Goal: Task Accomplishment & Management: Complete application form

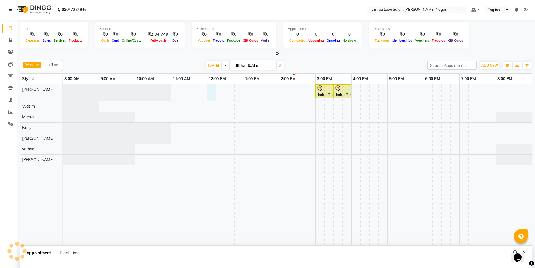
select select "76495"
select select "720"
select select "tentative"
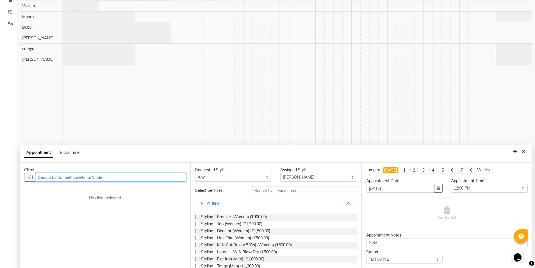
scroll to position [106, 0]
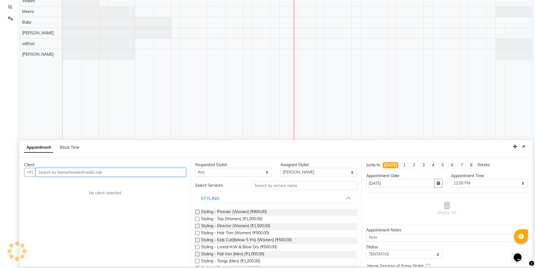
click at [58, 173] on input "text" at bounding box center [111, 172] width 150 height 9
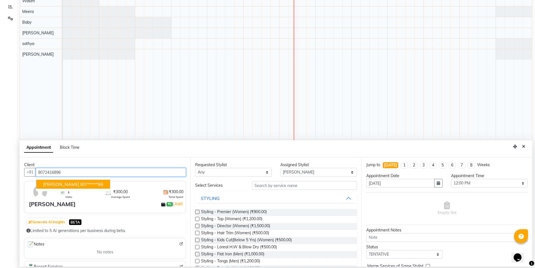
click at [53, 186] on span "[PERSON_NAME]" at bounding box center [61, 184] width 36 height 6
type input "80******96"
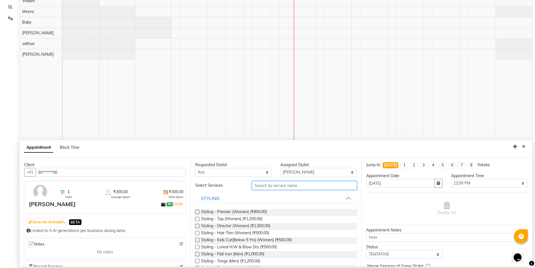
click at [279, 188] on input "text" at bounding box center [304, 185] width 105 height 9
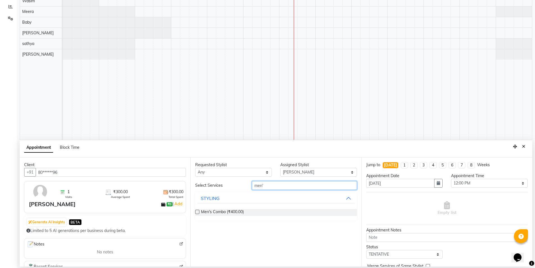
type input "men'"
click at [198, 211] on label at bounding box center [197, 212] width 4 height 4
click at [198, 211] on input "checkbox" at bounding box center [197, 212] width 4 height 4
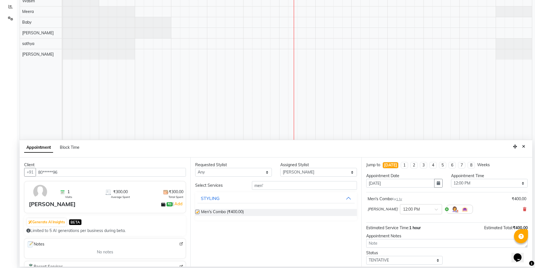
checkbox input "false"
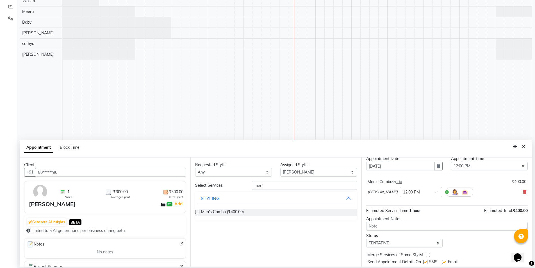
scroll to position [33, 0]
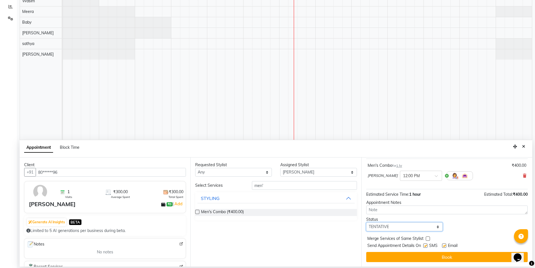
drag, startPoint x: 423, startPoint y: 230, endPoint x: 421, endPoint y: 231, distance: 3.0
click at [423, 230] on select "Select TENTATIVE CONFIRM CHECK-IN UPCOMING" at bounding box center [404, 226] width 77 height 9
select select "check-in"
click at [366, 222] on select "Select TENTATIVE CONFIRM CHECK-IN UPCOMING" at bounding box center [404, 226] width 77 height 9
click at [425, 244] on label at bounding box center [425, 245] width 4 height 4
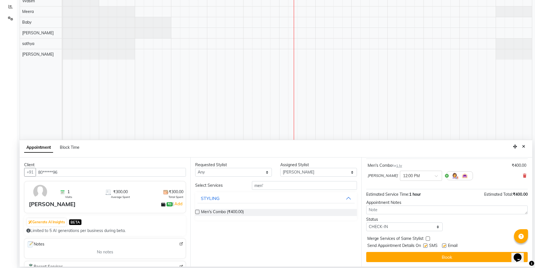
click at [425, 244] on input "checkbox" at bounding box center [425, 246] width 4 height 4
checkbox input "false"
click at [444, 246] on label at bounding box center [444, 245] width 4 height 4
click at [444, 246] on input "checkbox" at bounding box center [444, 246] width 4 height 4
checkbox input "false"
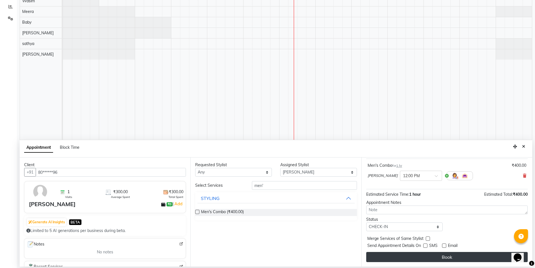
click at [441, 258] on button "Book" at bounding box center [447, 257] width 162 height 10
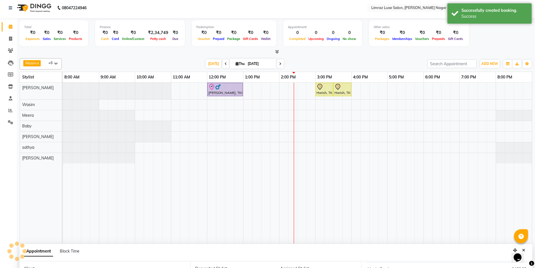
scroll to position [0, 0]
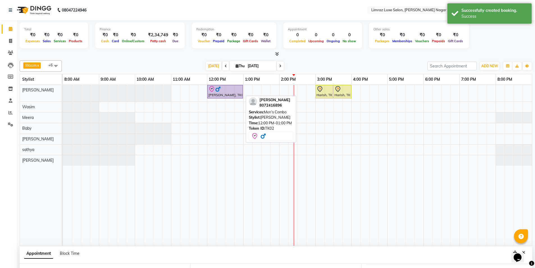
click at [209, 93] on div "[PERSON_NAME], TK02, 12:00 PM-01:00 PM, Men's Combo" at bounding box center [225, 92] width 35 height 12
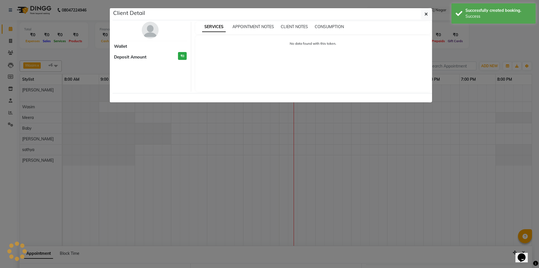
select select "8"
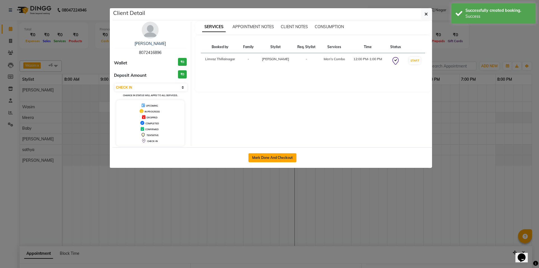
click at [285, 159] on button "Mark Done And Checkout" at bounding box center [273, 157] width 48 height 9
select select "7280"
select select "service"
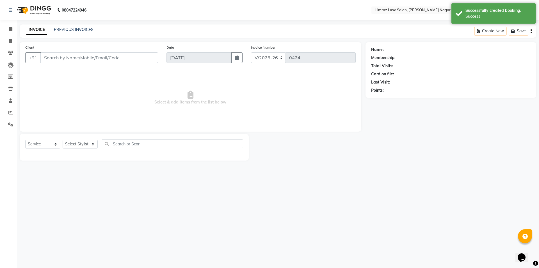
type input "80******96"
select select "76495"
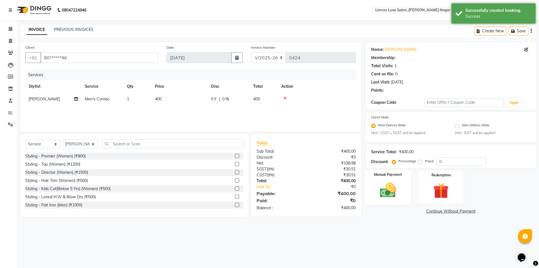
click at [387, 190] on img at bounding box center [388, 190] width 26 height 19
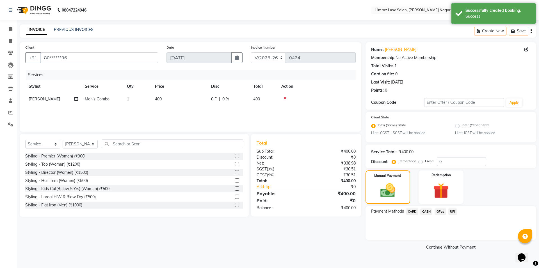
click at [439, 212] on span "GPay" at bounding box center [441, 211] width 12 height 6
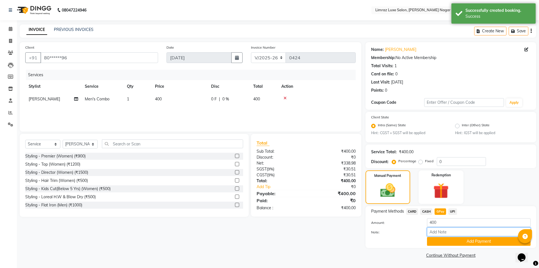
click at [439, 231] on input "Note:" at bounding box center [479, 231] width 104 height 9
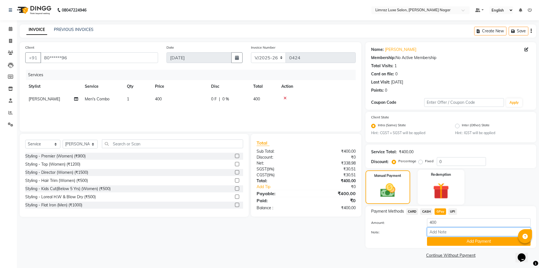
type input "gpay af\ac"
click at [461, 242] on button "Add Payment" at bounding box center [479, 241] width 104 height 9
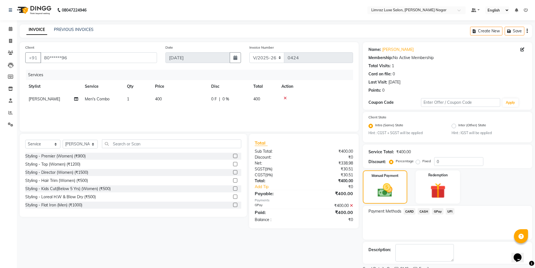
scroll to position [23, 0]
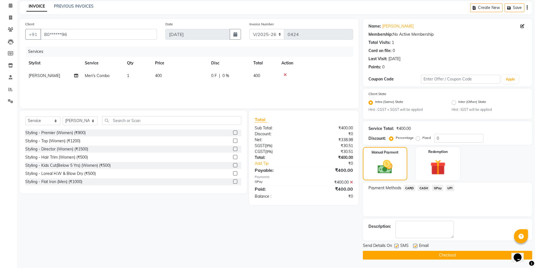
click at [415, 244] on label at bounding box center [415, 246] width 4 height 4
click at [415, 244] on input "checkbox" at bounding box center [415, 246] width 4 height 4
checkbox input "false"
click at [398, 246] on label at bounding box center [396, 246] width 4 height 4
click at [398, 246] on input "checkbox" at bounding box center [396, 246] width 4 height 4
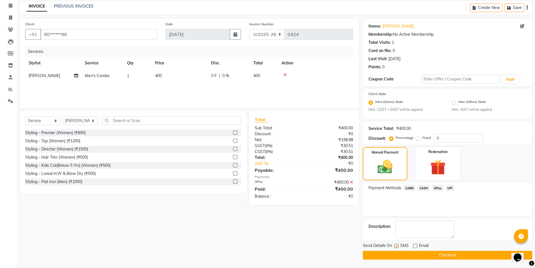
checkbox input "false"
click at [401, 252] on button "Checkout" at bounding box center [447, 255] width 169 height 9
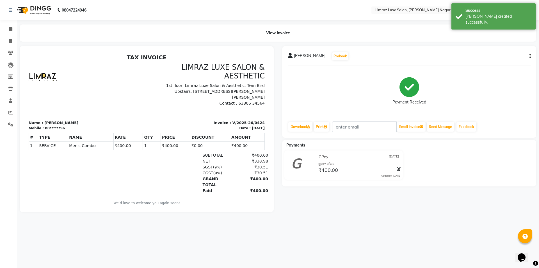
click at [37, 8] on img at bounding box center [33, 10] width 38 height 16
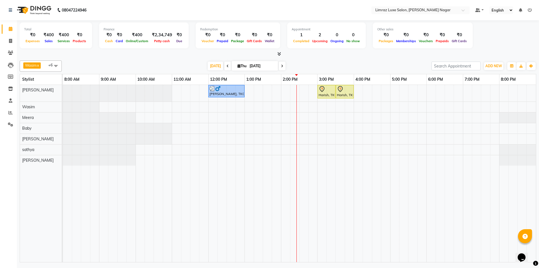
select select "89894"
select select "tentative"
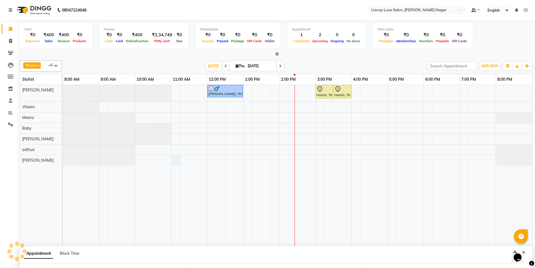
select select "660"
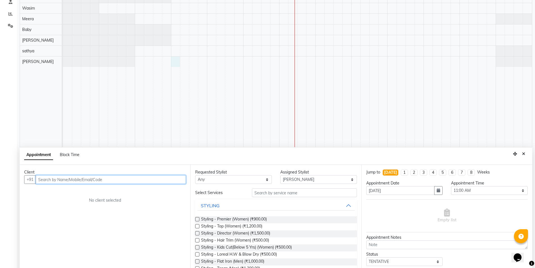
scroll to position [106, 0]
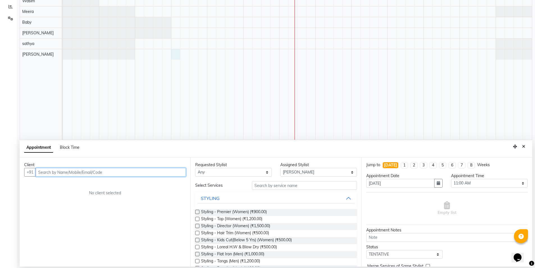
click at [108, 173] on input "text" at bounding box center [111, 172] width 150 height 9
type input "8800000022"
click at [178, 173] on span "Add Client" at bounding box center [174, 171] width 19 height 5
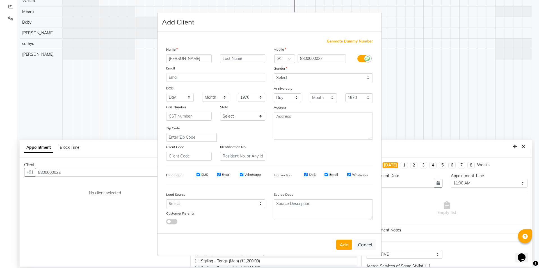
type input "[PERSON_NAME]"
click at [299, 80] on select "Select [DEMOGRAPHIC_DATA] [DEMOGRAPHIC_DATA] Other Prefer Not To Say" at bounding box center [323, 77] width 99 height 9
select select "[DEMOGRAPHIC_DATA]"
click at [274, 73] on select "Select [DEMOGRAPHIC_DATA] [DEMOGRAPHIC_DATA] Other Prefer Not To Say" at bounding box center [323, 77] width 99 height 9
click at [198, 175] on input "SMS" at bounding box center [199, 174] width 4 height 4
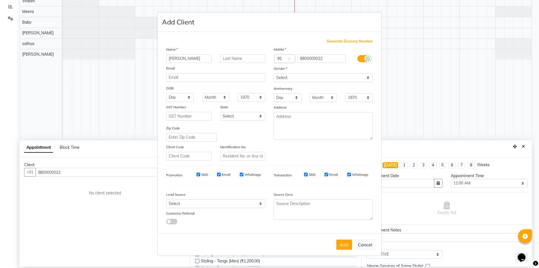
checkbox input "false"
click at [219, 174] on input "Email" at bounding box center [219, 174] width 4 height 4
checkbox input "false"
click at [241, 174] on input "Whatsapp" at bounding box center [242, 174] width 4 height 4
checkbox input "false"
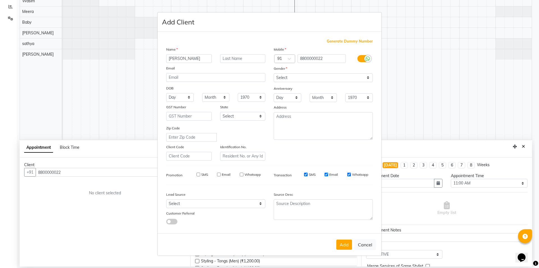
click at [306, 173] on input "SMS" at bounding box center [306, 174] width 4 height 4
checkbox input "false"
click at [328, 174] on input "Email" at bounding box center [327, 174] width 4 height 4
checkbox input "false"
drag, startPoint x: 349, startPoint y: 174, endPoint x: 347, endPoint y: 180, distance: 6.1
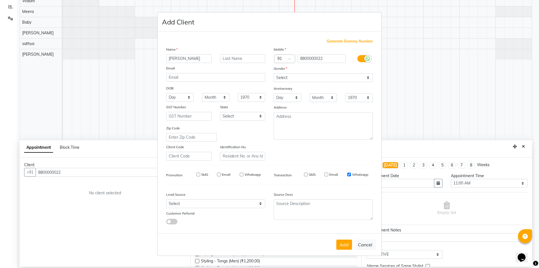
click at [349, 175] on input "Whatsapp" at bounding box center [349, 174] width 4 height 4
checkbox input "false"
click at [343, 244] on button "Add" at bounding box center [345, 244] width 16 height 10
type input "88******22"
select select
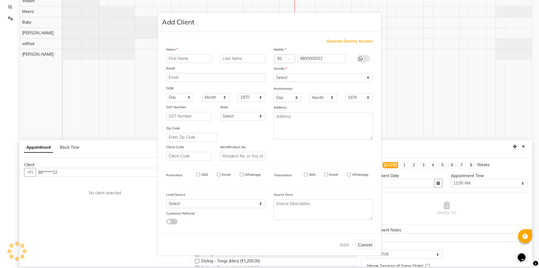
select select
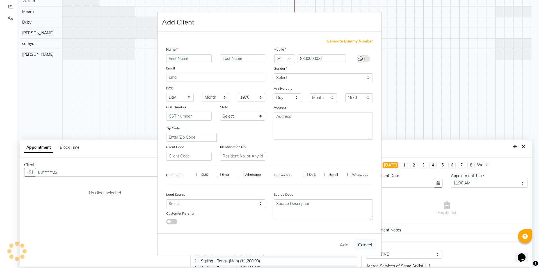
select select
checkbox input "false"
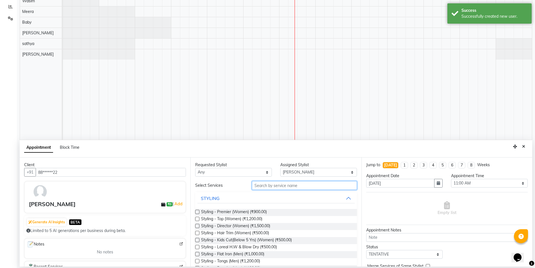
click at [277, 185] on input "text" at bounding box center [304, 185] width 105 height 9
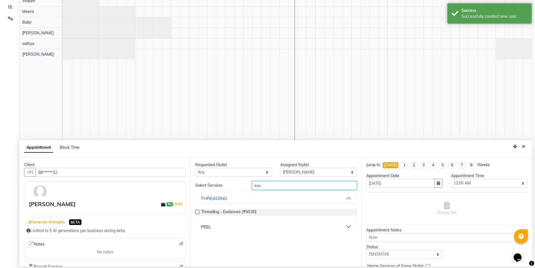
type input "eye"
click at [197, 210] on label at bounding box center [197, 212] width 4 height 4
click at [197, 210] on input "checkbox" at bounding box center [197, 212] width 4 height 4
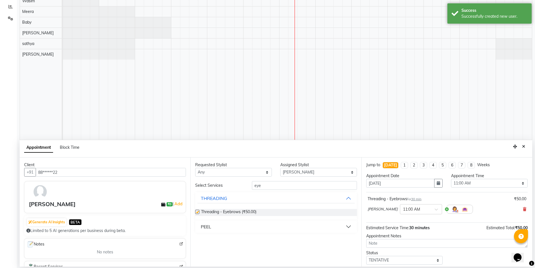
checkbox input "false"
drag, startPoint x: 272, startPoint y: 184, endPoint x: 232, endPoint y: 187, distance: 40.3
click at [232, 187] on div "Select Services eye" at bounding box center [276, 185] width 170 height 9
type input "lip"
drag, startPoint x: 353, startPoint y: 240, endPoint x: 350, endPoint y: 241, distance: 3.0
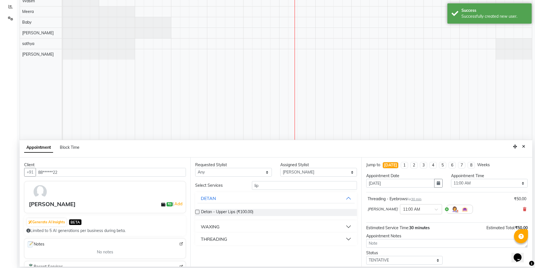
click at [352, 240] on button "THREADING" at bounding box center [275, 239] width 157 height 10
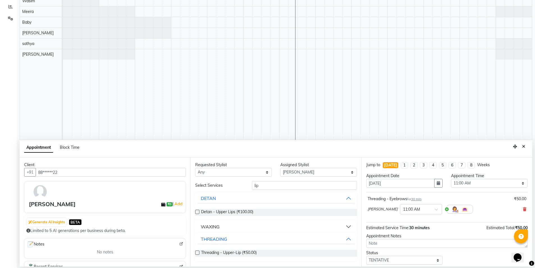
click at [196, 254] on label at bounding box center [197, 252] width 4 height 4
click at [196, 254] on input "checkbox" at bounding box center [197, 253] width 4 height 4
checkbox input "false"
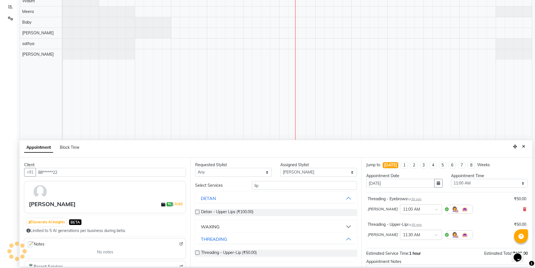
scroll to position [59, 0]
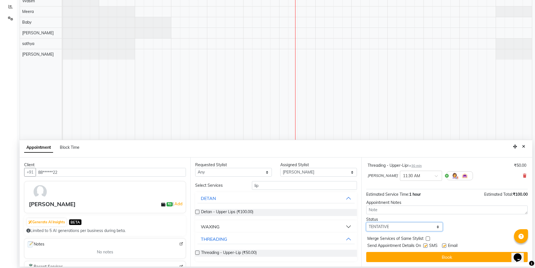
click at [398, 226] on select "Select TENTATIVE CONFIRM CHECK-IN UPCOMING" at bounding box center [404, 226] width 77 height 9
select select "check-in"
click at [366, 222] on select "Select TENTATIVE CONFIRM CHECK-IN UPCOMING" at bounding box center [404, 226] width 77 height 9
click at [426, 245] on label at bounding box center [425, 245] width 4 height 4
click at [426, 245] on input "checkbox" at bounding box center [425, 246] width 4 height 4
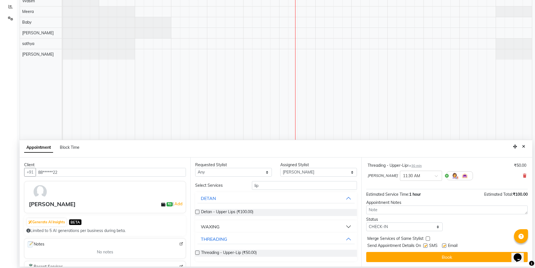
checkbox input "false"
click at [445, 245] on label at bounding box center [444, 245] width 4 height 4
click at [445, 245] on input "checkbox" at bounding box center [444, 246] width 4 height 4
checkbox input "false"
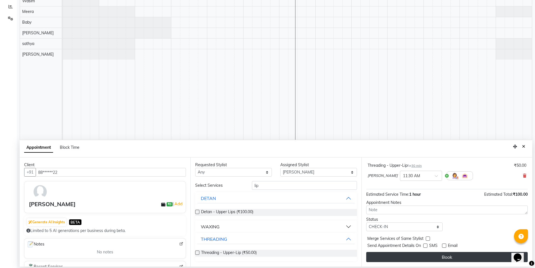
click at [441, 256] on button "Book" at bounding box center [447, 257] width 162 height 10
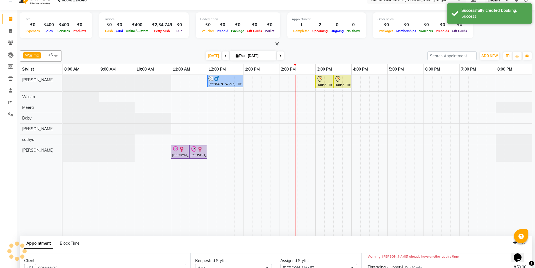
scroll to position [0, 0]
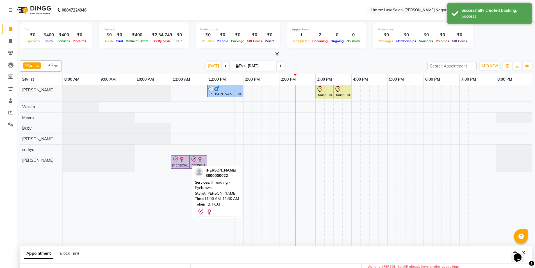
click at [176, 162] on icon at bounding box center [175, 159] width 7 height 7
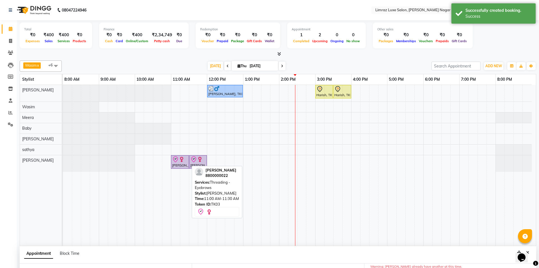
select select "8"
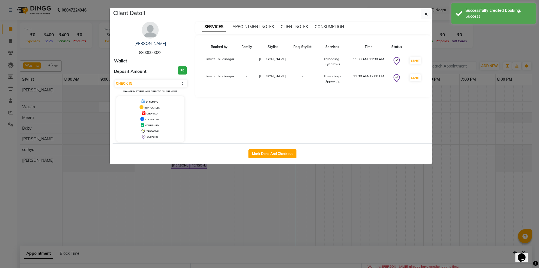
click at [260, 153] on button "Mark Done And Checkout" at bounding box center [273, 153] width 48 height 9
select select "service"
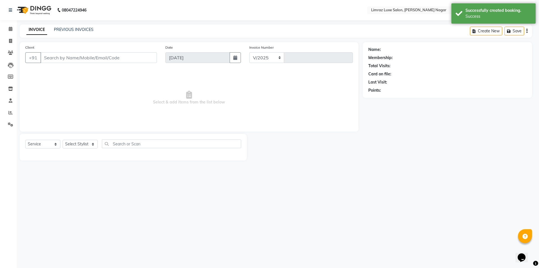
select select "7280"
type input "0425"
type input "88******22"
select select "89894"
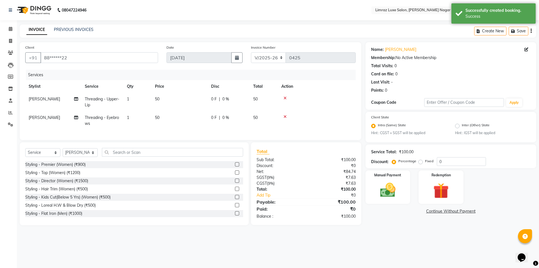
click at [258, 116] on span "50" at bounding box center [255, 117] width 4 height 5
select select "89894"
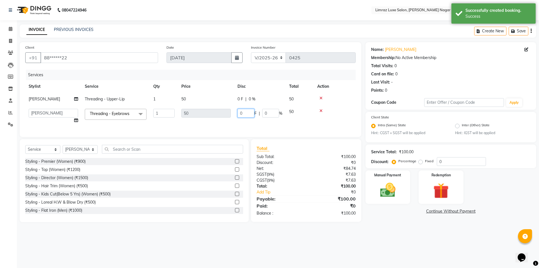
click at [230, 113] on tr "[PERSON_NAME] [PERSON_NAME] Baby [PERSON_NAME] [PERSON_NAME] [PERSON_NAME] Limr…" at bounding box center [190, 115] width 331 height 21
type input "20"
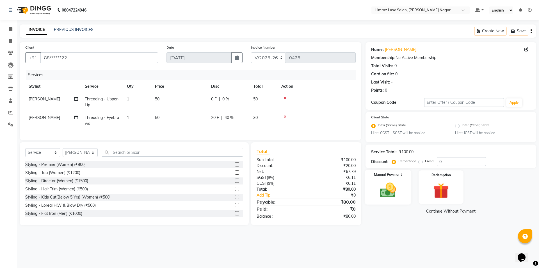
click at [384, 183] on img at bounding box center [388, 190] width 26 height 19
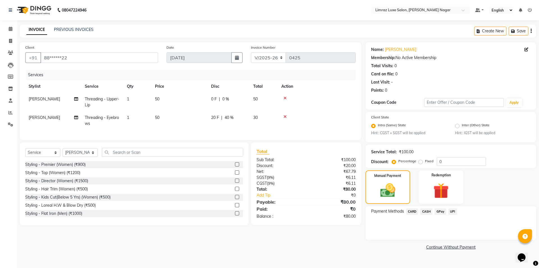
click at [428, 210] on span "CASH" at bounding box center [427, 211] width 12 height 6
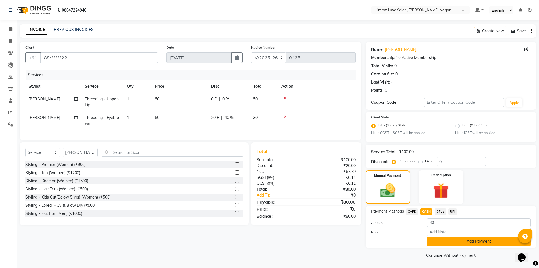
click at [438, 239] on button "Add Payment" at bounding box center [479, 241] width 104 height 9
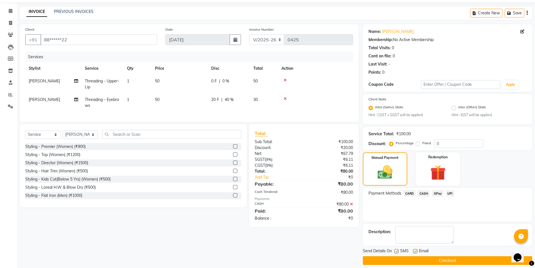
scroll to position [23, 0]
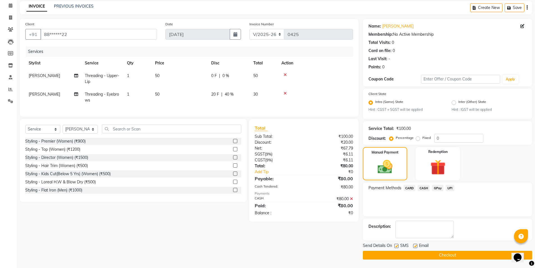
click at [417, 246] on label at bounding box center [415, 246] width 4 height 4
click at [417, 246] on input "checkbox" at bounding box center [415, 246] width 4 height 4
checkbox input "false"
click at [397, 246] on label at bounding box center [396, 246] width 4 height 4
click at [397, 246] on input "checkbox" at bounding box center [396, 246] width 4 height 4
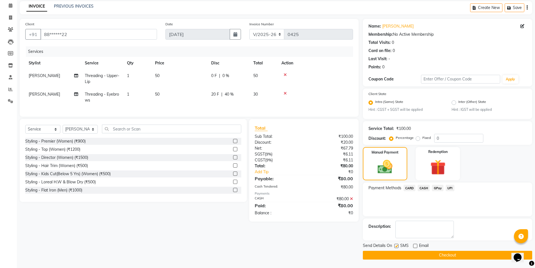
checkbox input "false"
click at [397, 252] on button "Checkout" at bounding box center [447, 255] width 169 height 9
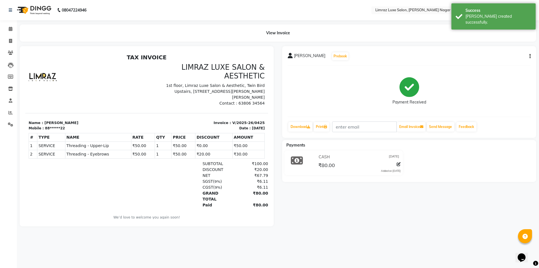
click at [36, 12] on img at bounding box center [33, 10] width 38 height 16
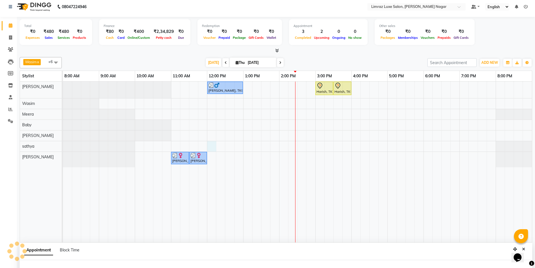
select select "88182"
select select "tentative"
select select "720"
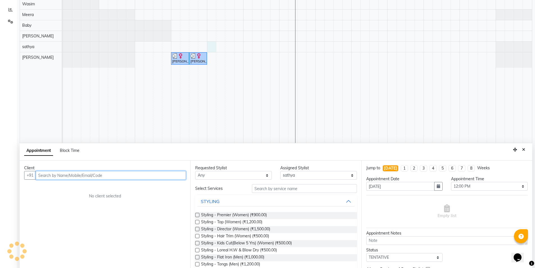
scroll to position [106, 0]
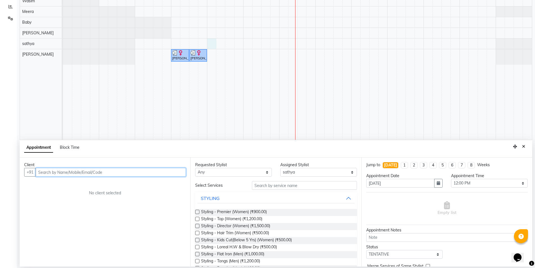
click at [58, 171] on input "text" at bounding box center [111, 172] width 150 height 9
type input "8940353332"
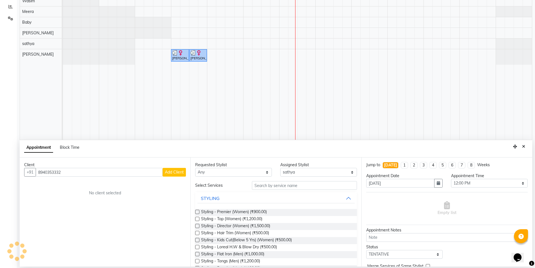
click at [178, 174] on span "Add Client" at bounding box center [174, 171] width 19 height 5
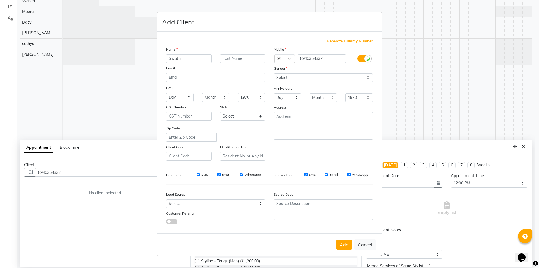
type input "Swathi"
drag, startPoint x: 290, startPoint y: 79, endPoint x: 292, endPoint y: 82, distance: 3.0
click at [290, 79] on select "Select [DEMOGRAPHIC_DATA] [DEMOGRAPHIC_DATA] Other Prefer Not To Say" at bounding box center [323, 77] width 99 height 9
select select "[DEMOGRAPHIC_DATA]"
click at [274, 73] on select "Select [DEMOGRAPHIC_DATA] [DEMOGRAPHIC_DATA] Other Prefer Not To Say" at bounding box center [323, 77] width 99 height 9
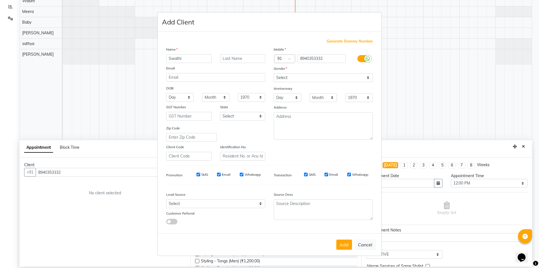
drag, startPoint x: 199, startPoint y: 175, endPoint x: 206, endPoint y: 176, distance: 6.8
click at [199, 175] on input "SMS" at bounding box center [199, 174] width 4 height 4
checkbox input "false"
click at [221, 174] on input "Email" at bounding box center [219, 174] width 4 height 4
checkbox input "false"
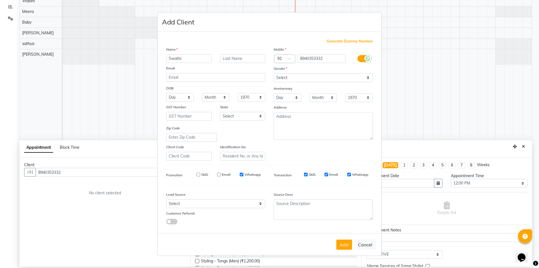
drag, startPoint x: 242, startPoint y: 174, endPoint x: 271, endPoint y: 181, distance: 29.4
click at [242, 174] on input "Whatsapp" at bounding box center [242, 174] width 4 height 4
checkbox input "false"
click at [306, 174] on input "SMS" at bounding box center [306, 174] width 4 height 4
checkbox input "false"
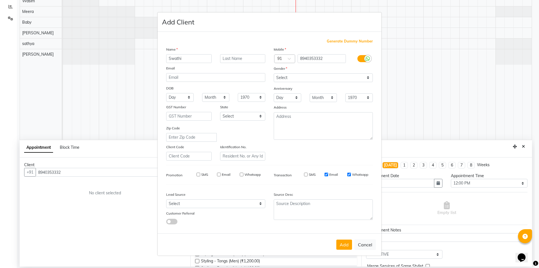
click at [328, 175] on input "Email" at bounding box center [327, 174] width 4 height 4
checkbox input "false"
click at [347, 175] on input "Whatsapp" at bounding box center [349, 174] width 4 height 4
checkbox input "false"
click at [345, 242] on button "Add" at bounding box center [345, 244] width 16 height 10
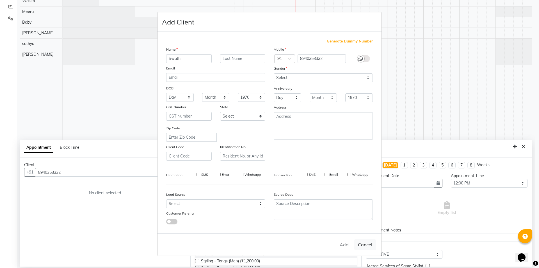
type input "89******32"
select select
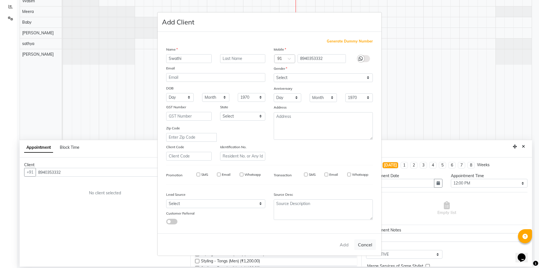
select select
checkbox input "false"
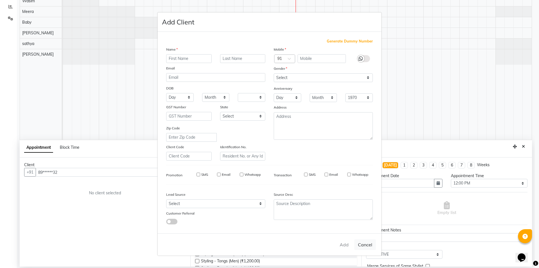
checkbox input "false"
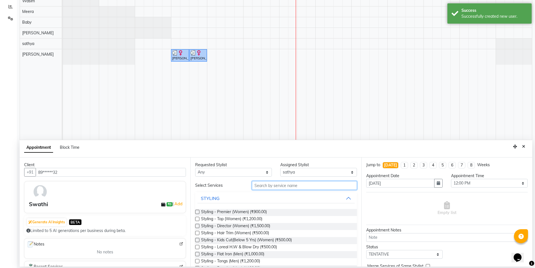
click at [270, 185] on input "text" at bounding box center [304, 185] width 105 height 9
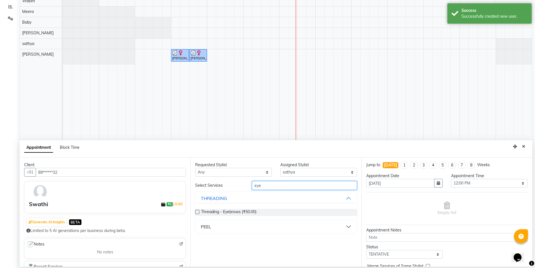
type input "eye"
click at [197, 212] on label at bounding box center [197, 212] width 4 height 4
click at [197, 212] on input "checkbox" at bounding box center [197, 212] width 4 height 4
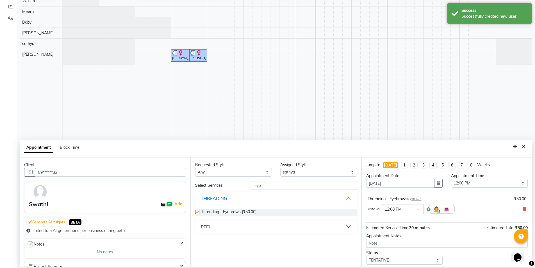
checkbox input "false"
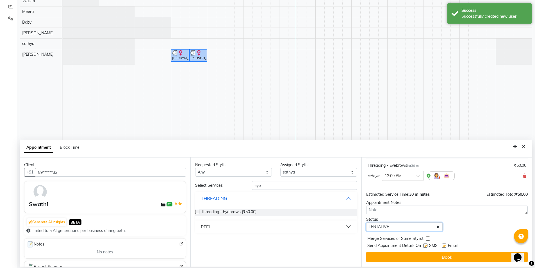
drag, startPoint x: 396, startPoint y: 227, endPoint x: 389, endPoint y: 226, distance: 7.6
click at [396, 227] on select "Select TENTATIVE CONFIRM CHECK-IN UPCOMING" at bounding box center [404, 226] width 77 height 9
select select "check-in"
click at [366, 222] on select "Select TENTATIVE CONFIRM CHECK-IN UPCOMING" at bounding box center [404, 226] width 77 height 9
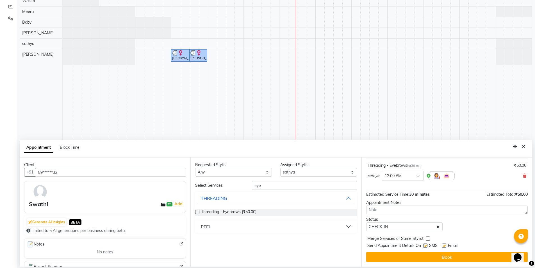
click at [426, 245] on label at bounding box center [425, 245] width 4 height 4
click at [426, 245] on input "checkbox" at bounding box center [425, 246] width 4 height 4
checkbox input "false"
click at [443, 246] on label at bounding box center [444, 245] width 4 height 4
click at [443, 246] on input "checkbox" at bounding box center [444, 246] width 4 height 4
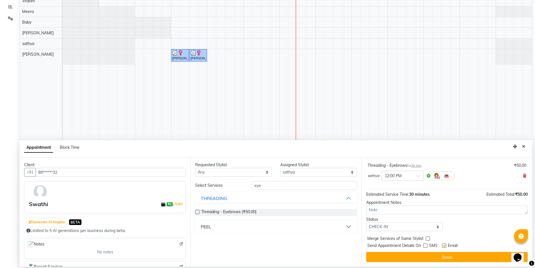
checkbox input "false"
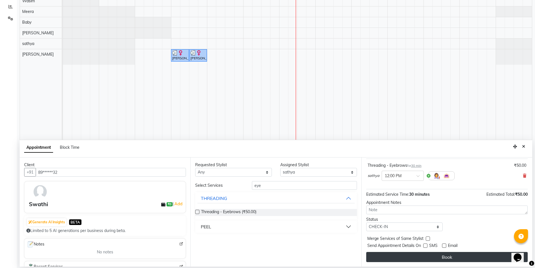
click at [438, 255] on button "Book" at bounding box center [447, 257] width 162 height 10
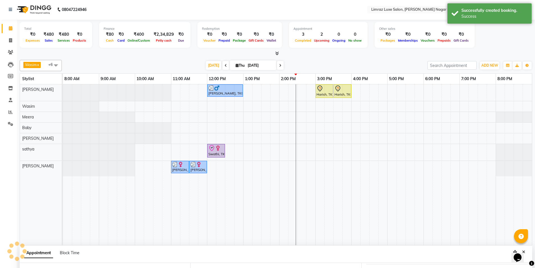
scroll to position [0, 0]
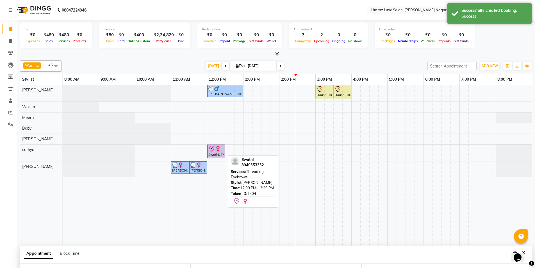
click at [214, 151] on icon at bounding box center [211, 148] width 7 height 7
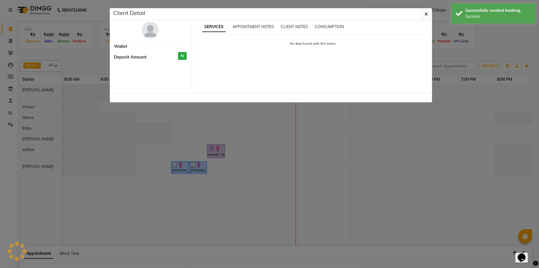
select select "8"
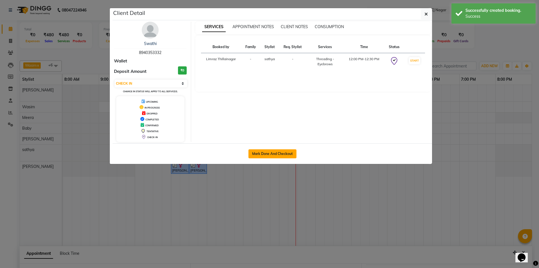
click at [262, 152] on button "Mark Done And Checkout" at bounding box center [273, 153] width 48 height 9
select select "service"
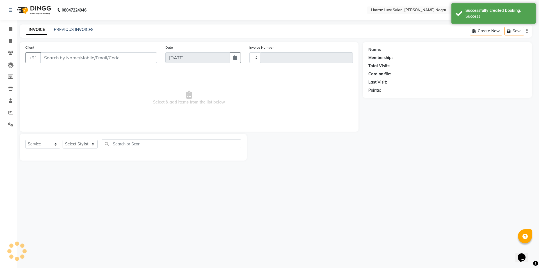
type input "0426"
select select "7280"
type input "89******32"
select select "88182"
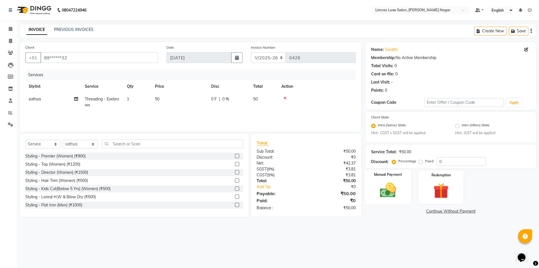
drag, startPoint x: 375, startPoint y: 194, endPoint x: 380, endPoint y: 197, distance: 6.6
click at [375, 194] on div "Manual Payment" at bounding box center [388, 187] width 47 height 35
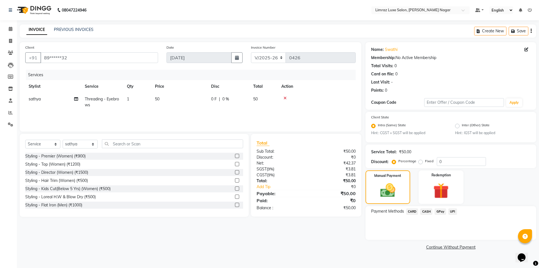
click at [428, 210] on span "CASH" at bounding box center [427, 211] width 12 height 6
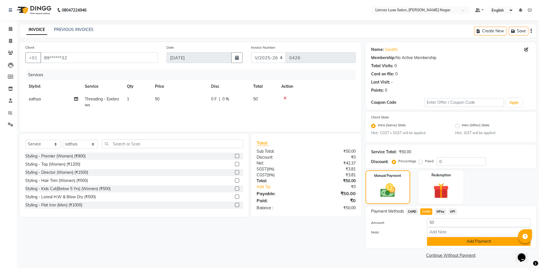
click at [455, 240] on button "Add Payment" at bounding box center [479, 241] width 104 height 9
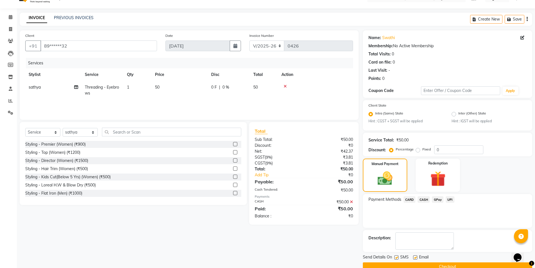
scroll to position [23, 0]
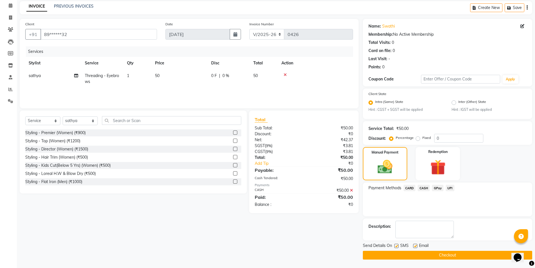
click at [396, 246] on label at bounding box center [396, 246] width 4 height 4
click at [396, 246] on input "checkbox" at bounding box center [396, 246] width 4 height 4
checkbox input "false"
click at [416, 246] on label at bounding box center [415, 246] width 4 height 4
click at [416, 246] on input "checkbox" at bounding box center [415, 246] width 4 height 4
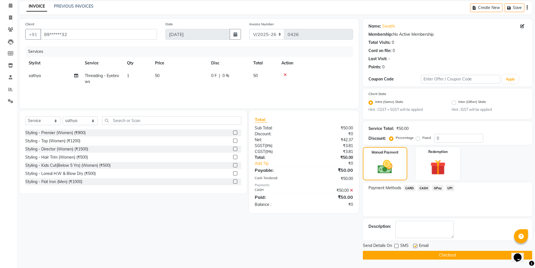
checkbox input "false"
click at [414, 255] on button "Checkout" at bounding box center [447, 255] width 169 height 9
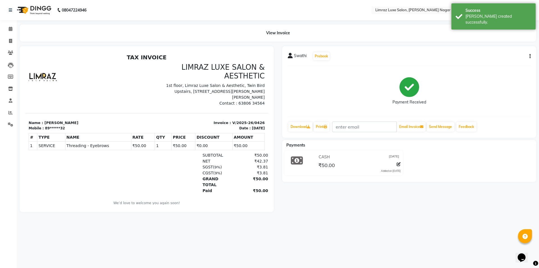
click at [41, 8] on img at bounding box center [33, 10] width 38 height 16
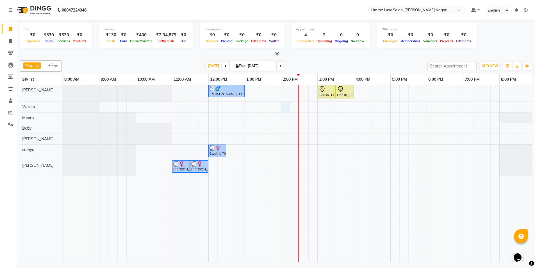
select select "74165"
select select "tentative"
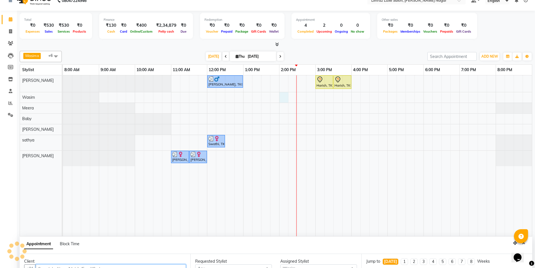
select select "840"
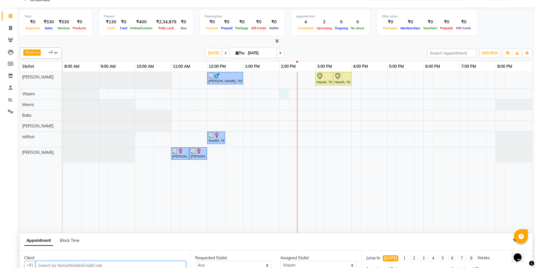
scroll to position [106, 0]
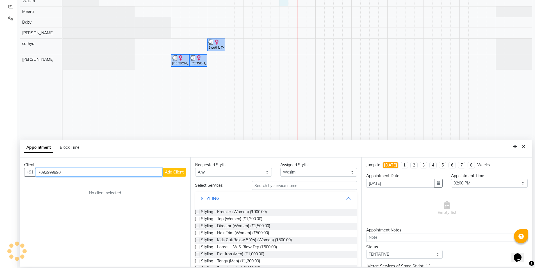
type input "7092999990"
click at [174, 173] on span "Add Client" at bounding box center [174, 171] width 19 height 5
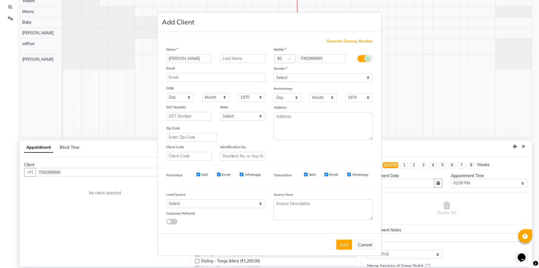
type input "[PERSON_NAME]"
click at [297, 75] on select "Select [DEMOGRAPHIC_DATA] [DEMOGRAPHIC_DATA] Other Prefer Not To Say" at bounding box center [323, 77] width 99 height 9
select select "[DEMOGRAPHIC_DATA]"
click at [274, 73] on select "Select [DEMOGRAPHIC_DATA] [DEMOGRAPHIC_DATA] Other Prefer Not To Say" at bounding box center [323, 77] width 99 height 9
click at [198, 176] on input "SMS" at bounding box center [199, 174] width 4 height 4
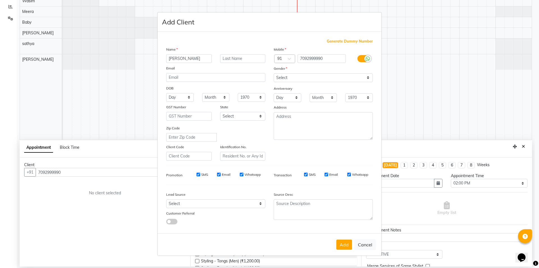
checkbox input "false"
click at [219, 174] on input "Email" at bounding box center [219, 174] width 4 height 4
checkbox input "false"
click at [241, 175] on input "Whatsapp" at bounding box center [242, 174] width 4 height 4
checkbox input "false"
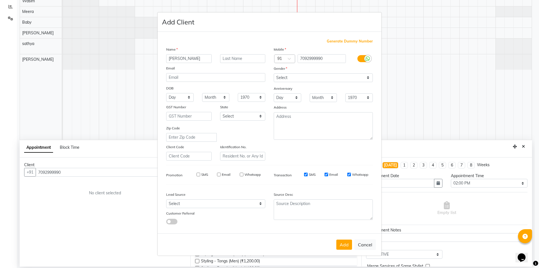
click at [306, 174] on input "SMS" at bounding box center [306, 174] width 4 height 4
checkbox input "false"
click at [326, 175] on input "Email" at bounding box center [327, 174] width 4 height 4
checkbox input "false"
drag, startPoint x: 349, startPoint y: 174, endPoint x: 349, endPoint y: 202, distance: 27.3
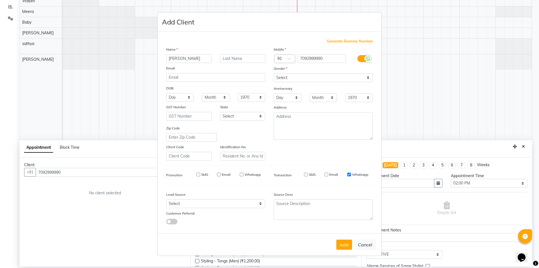
click at [349, 175] on input "Whatsapp" at bounding box center [349, 174] width 4 height 4
checkbox input "false"
click at [343, 242] on button "Add" at bounding box center [345, 244] width 16 height 10
type input "70******90"
select select
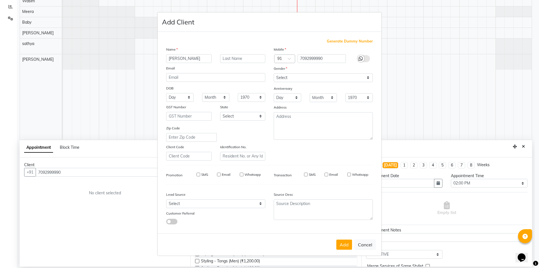
select select
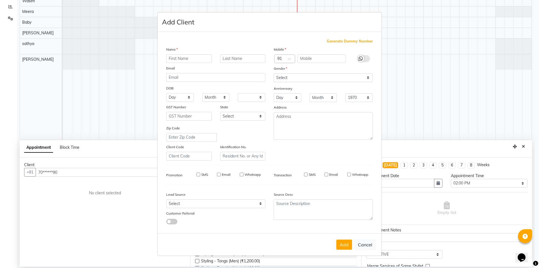
select select
checkbox input "false"
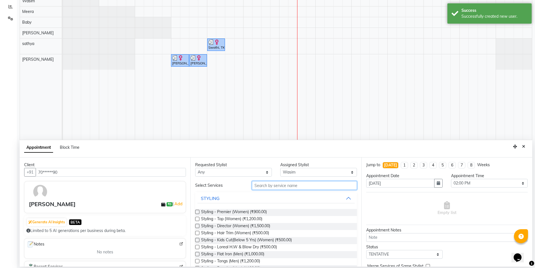
click at [282, 183] on input "text" at bounding box center [304, 185] width 105 height 9
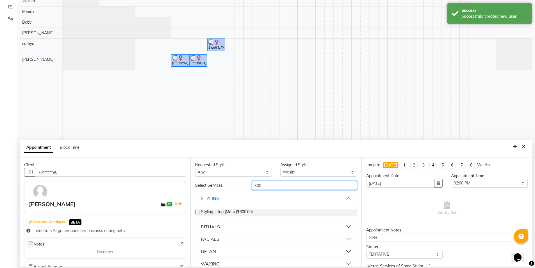
type input "300"
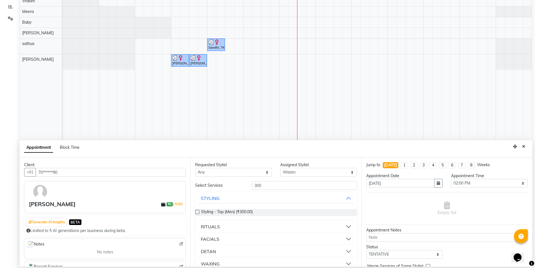
click at [198, 212] on label at bounding box center [197, 212] width 4 height 4
click at [198, 212] on input "checkbox" at bounding box center [197, 212] width 4 height 4
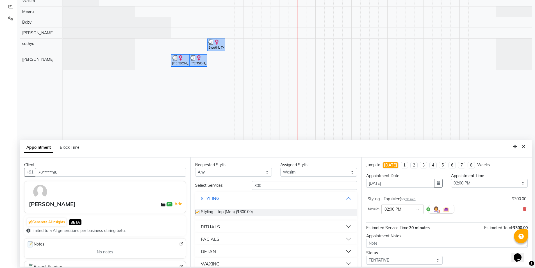
checkbox input "false"
drag, startPoint x: 265, startPoint y: 185, endPoint x: 222, endPoint y: 190, distance: 43.0
click at [222, 190] on div "Select Services 300 STYLING Styling - Top (Men) (₹300.00) RITUALS FACIALS DETAN…" at bounding box center [276, 244] width 162 height 126
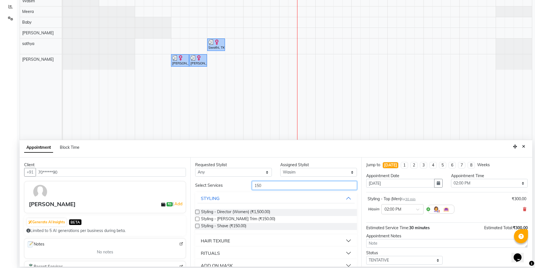
type input "150"
click at [196, 220] on label at bounding box center [197, 219] width 4 height 4
click at [196, 220] on input "checkbox" at bounding box center [197, 219] width 4 height 4
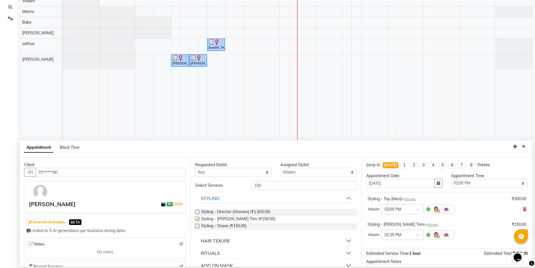
checkbox input "false"
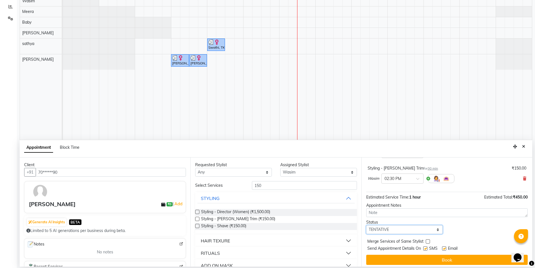
click at [418, 232] on select "Select TENTATIVE CONFIRM CHECK-IN UPCOMING" at bounding box center [404, 229] width 77 height 9
select select "check-in"
click at [366, 225] on select "Select TENTATIVE CONFIRM CHECK-IN UPCOMING" at bounding box center [404, 229] width 77 height 9
click at [426, 248] on label at bounding box center [425, 248] width 4 height 4
click at [426, 248] on input "checkbox" at bounding box center [425, 249] width 4 height 4
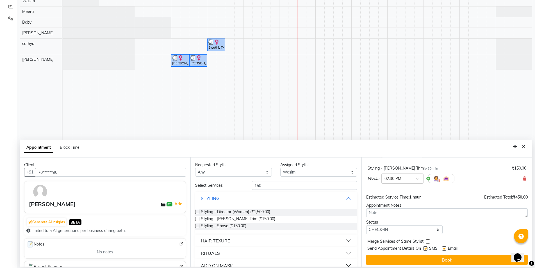
checkbox input "false"
click at [446, 247] on label at bounding box center [444, 248] width 4 height 4
click at [446, 247] on input "checkbox" at bounding box center [444, 249] width 4 height 4
checkbox input "false"
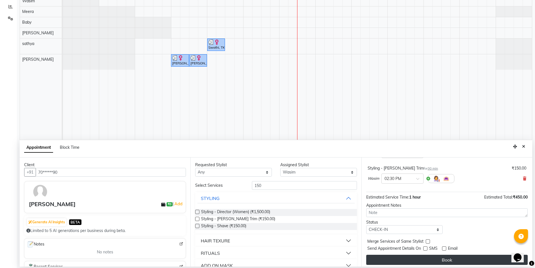
click at [443, 257] on button "Book" at bounding box center [447, 260] width 162 height 10
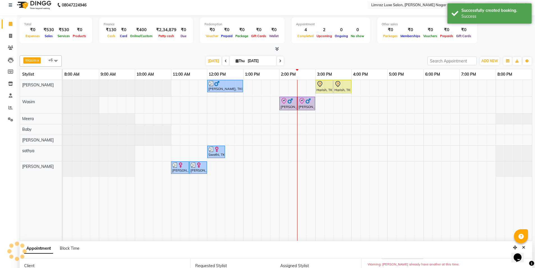
scroll to position [0, 0]
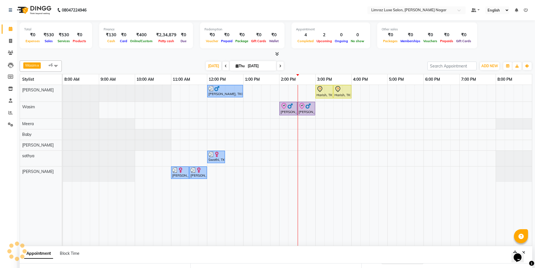
click at [300, 88] on div "[PERSON_NAME], TK02, 12:00 PM-01:00 PM, Men's Combo Harish, TK01, 03:00 PM-03:3…" at bounding box center [297, 165] width 469 height 161
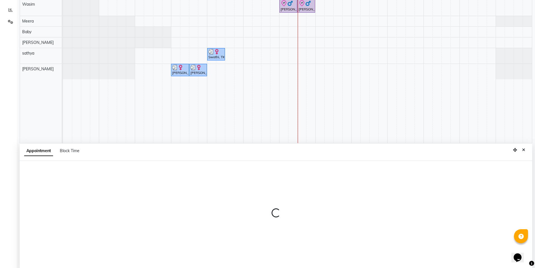
scroll to position [106, 0]
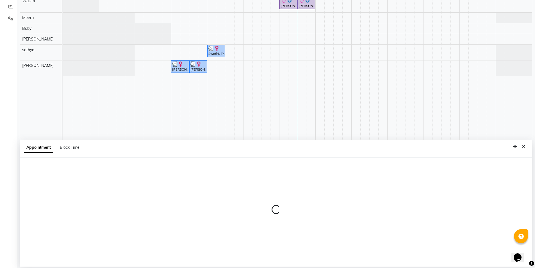
select select "76495"
select select "870"
select select "tentative"
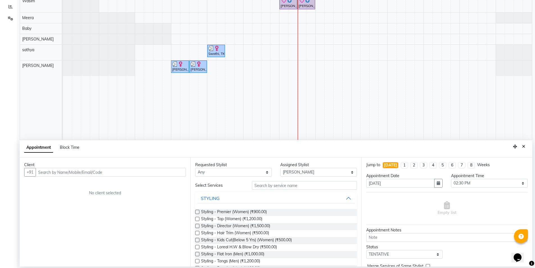
click at [87, 168] on input "text" at bounding box center [111, 172] width 150 height 9
type input "8148447830"
click at [179, 173] on span "Add Client" at bounding box center [174, 171] width 19 height 5
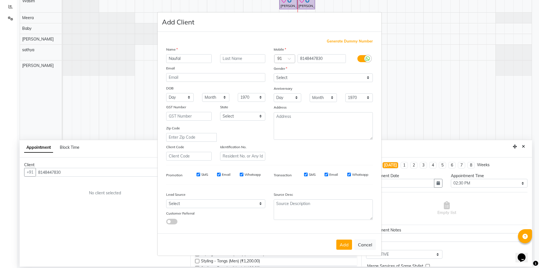
type input "Naufal"
click at [306, 79] on select "Select [DEMOGRAPHIC_DATA] [DEMOGRAPHIC_DATA] Other Prefer Not To Say" at bounding box center [323, 77] width 99 height 9
select select "[DEMOGRAPHIC_DATA]"
click at [274, 73] on select "Select [DEMOGRAPHIC_DATA] [DEMOGRAPHIC_DATA] Other Prefer Not To Say" at bounding box center [323, 77] width 99 height 9
click at [197, 176] on input "SMS" at bounding box center [199, 174] width 4 height 4
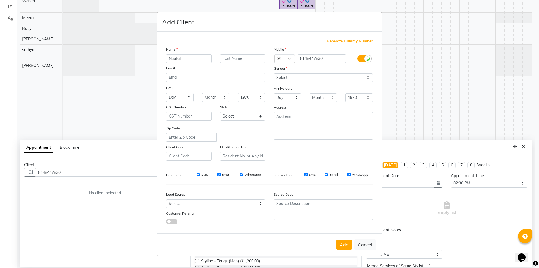
checkbox input "false"
click at [221, 174] on input "Email" at bounding box center [219, 174] width 4 height 4
checkbox input "false"
click at [242, 176] on input "Whatsapp" at bounding box center [242, 174] width 4 height 4
checkbox input "false"
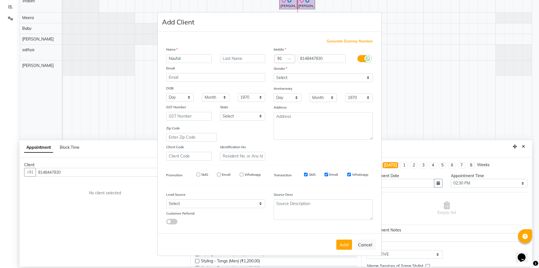
click at [306, 174] on input "SMS" at bounding box center [306, 174] width 4 height 4
checkbox input "false"
click at [328, 176] on input "Email" at bounding box center [327, 174] width 4 height 4
checkbox input "false"
click at [349, 174] on input "Whatsapp" at bounding box center [349, 174] width 4 height 4
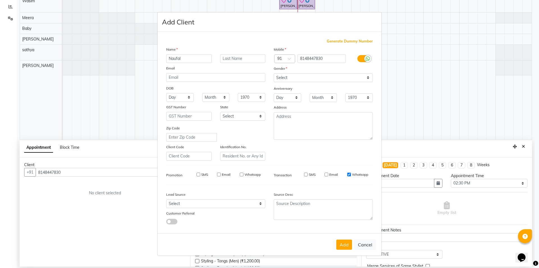
checkbox input "false"
click at [349, 242] on button "Add" at bounding box center [345, 244] width 16 height 10
type input "81******30"
select select
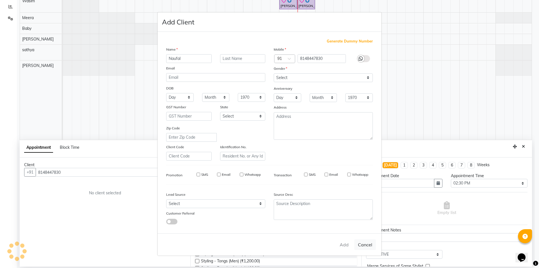
select select
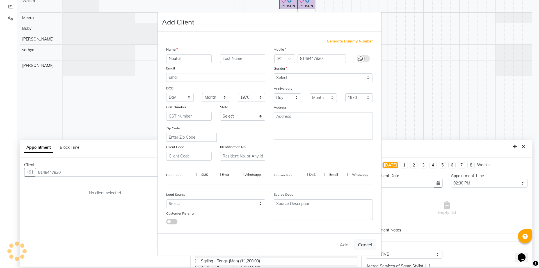
checkbox input "false"
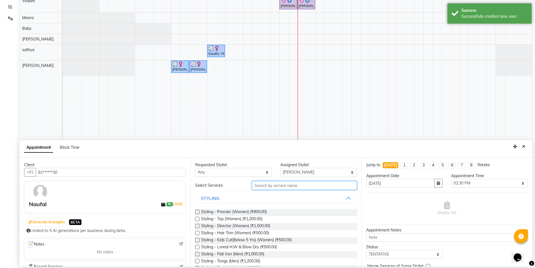
click at [264, 183] on input "text" at bounding box center [304, 185] width 105 height 9
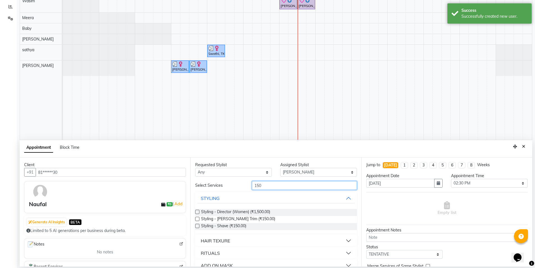
type input "150"
click at [197, 219] on label at bounding box center [197, 219] width 4 height 4
click at [197, 219] on input "checkbox" at bounding box center [197, 219] width 4 height 4
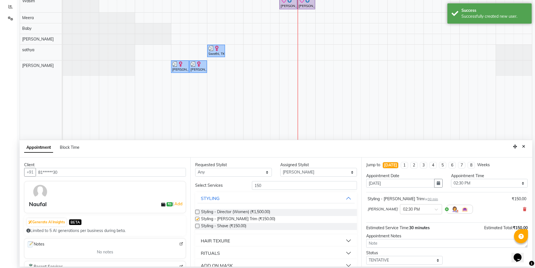
checkbox input "false"
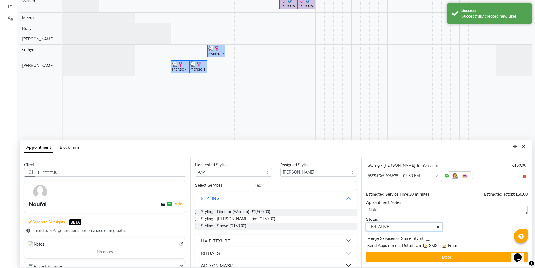
click at [403, 226] on select "Select TENTATIVE CONFIRM CHECK-IN UPCOMING" at bounding box center [404, 226] width 77 height 9
select select "check-in"
click at [366, 222] on select "Select TENTATIVE CONFIRM CHECK-IN UPCOMING" at bounding box center [404, 226] width 77 height 9
click at [426, 246] on label at bounding box center [425, 245] width 4 height 4
click at [426, 246] on input "checkbox" at bounding box center [425, 246] width 4 height 4
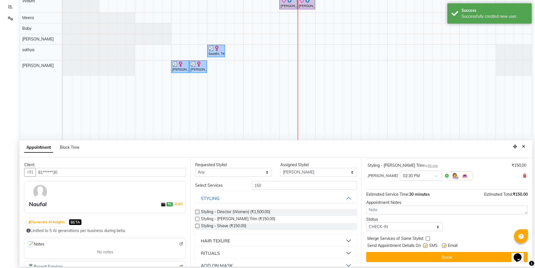
checkbox input "false"
click at [445, 246] on label at bounding box center [444, 245] width 4 height 4
click at [445, 246] on input "checkbox" at bounding box center [444, 246] width 4 height 4
checkbox input "false"
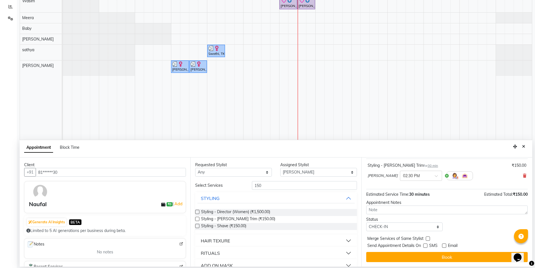
drag, startPoint x: 440, startPoint y: 258, endPoint x: 388, endPoint y: 249, distance: 53.3
click at [439, 259] on button "Book" at bounding box center [447, 257] width 162 height 10
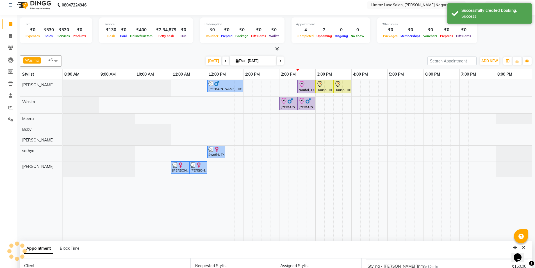
scroll to position [0, 0]
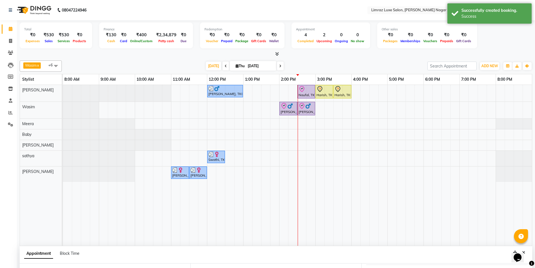
click at [300, 171] on div "[PERSON_NAME], TK02, 12:00 PM-01:00 PM, Men's Combo Naufal, TK06, 02:30 PM-03:0…" at bounding box center [297, 165] width 469 height 161
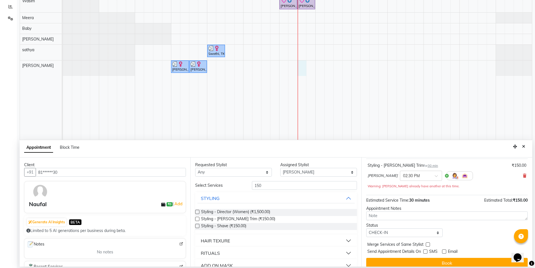
scroll to position [50, 0]
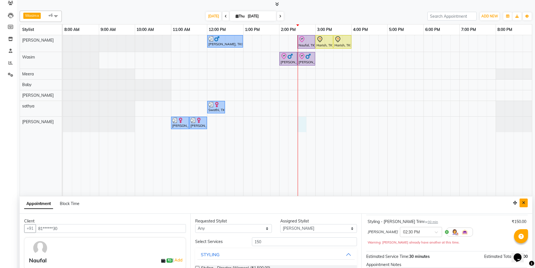
click at [526, 203] on button "Close" at bounding box center [524, 202] width 8 height 9
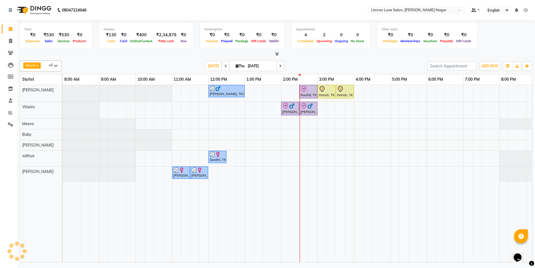
scroll to position [0, 0]
select select "89894"
select select "870"
select select "tentative"
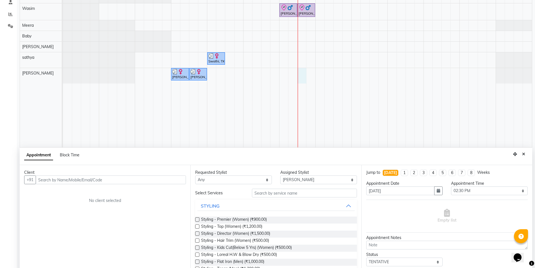
scroll to position [106, 0]
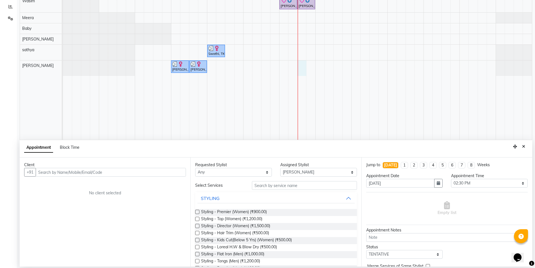
click at [82, 170] on input "text" at bounding box center [111, 172] width 150 height 9
type input "9677642204"
click at [180, 172] on span "Add Client" at bounding box center [174, 171] width 19 height 5
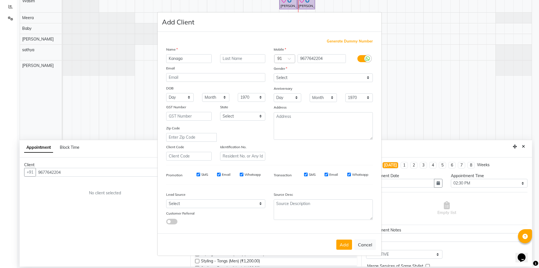
type input "Kanaga"
click at [279, 81] on select "Select [DEMOGRAPHIC_DATA] [DEMOGRAPHIC_DATA] Other Prefer Not To Say" at bounding box center [323, 77] width 99 height 9
click at [274, 73] on select "Select [DEMOGRAPHIC_DATA] [DEMOGRAPHIC_DATA] Other Prefer Not To Say" at bounding box center [323, 77] width 99 height 9
click at [283, 76] on select "Select [DEMOGRAPHIC_DATA] [DEMOGRAPHIC_DATA] Other Prefer Not To Say" at bounding box center [323, 77] width 99 height 9
select select "[DEMOGRAPHIC_DATA]"
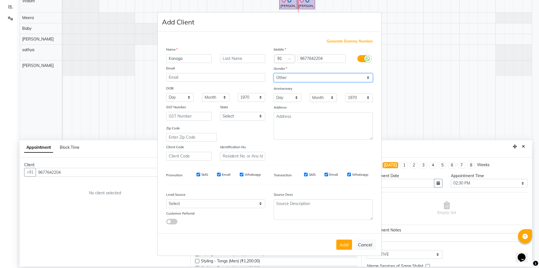
click at [274, 73] on select "Select [DEMOGRAPHIC_DATA] [DEMOGRAPHIC_DATA] Other Prefer Not To Say" at bounding box center [323, 77] width 99 height 9
click at [197, 175] on input "SMS" at bounding box center [199, 174] width 4 height 4
checkbox input "false"
click at [220, 176] on input "Email" at bounding box center [219, 174] width 4 height 4
checkbox input "false"
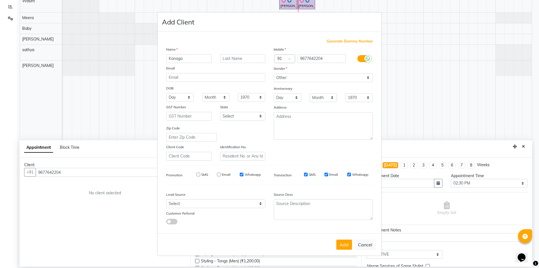
click at [241, 174] on input "Whatsapp" at bounding box center [242, 174] width 4 height 4
checkbox input "false"
click at [306, 175] on input "SMS" at bounding box center [306, 174] width 4 height 4
checkbox input "false"
click at [329, 174] on div "Email" at bounding box center [331, 174] width 13 height 5
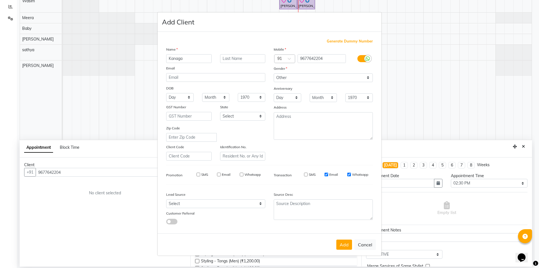
click at [325, 174] on input "Email" at bounding box center [327, 174] width 4 height 4
checkbox input "false"
click at [348, 175] on input "Whatsapp" at bounding box center [349, 174] width 4 height 4
checkbox input "false"
click at [342, 244] on button "Add" at bounding box center [345, 244] width 16 height 10
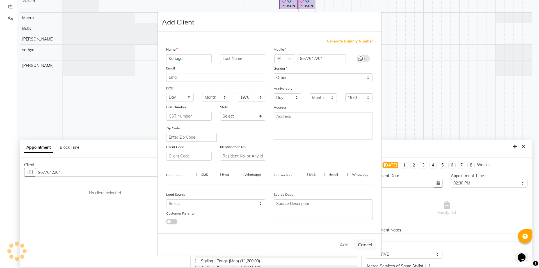
type input "96******04"
select select
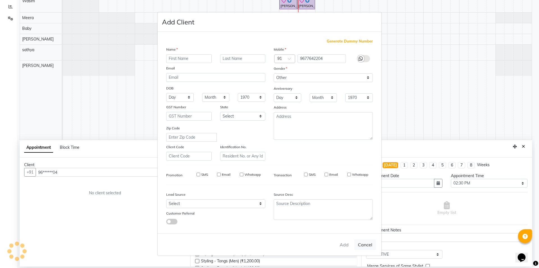
select select
checkbox input "false"
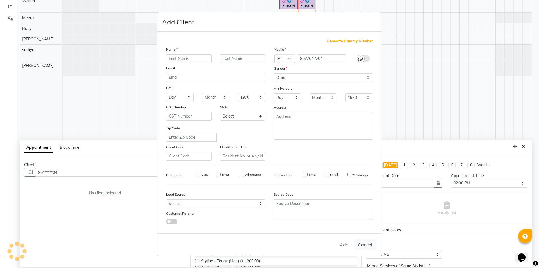
checkbox input "false"
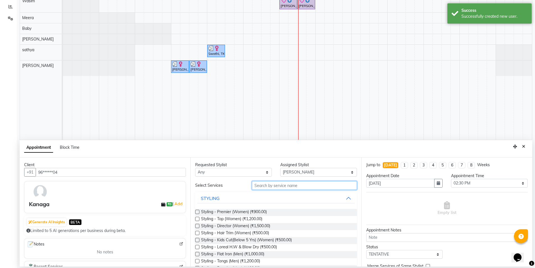
click at [262, 187] on input "text" at bounding box center [304, 185] width 105 height 9
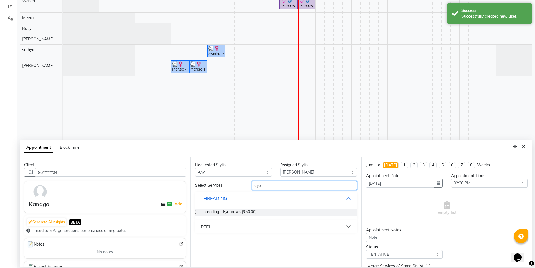
type input "eye"
click at [199, 212] on label at bounding box center [197, 212] width 4 height 4
click at [199, 212] on input "checkbox" at bounding box center [197, 212] width 4 height 4
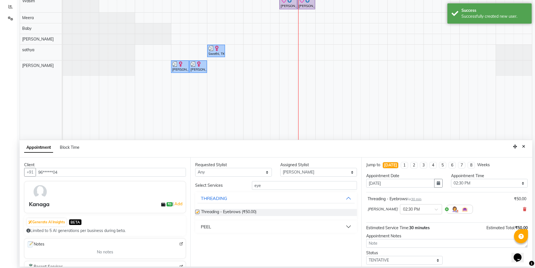
checkbox input "false"
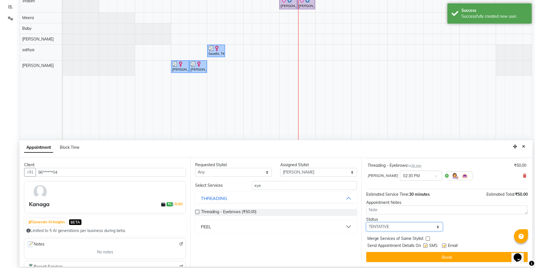
click at [406, 228] on select "Select TENTATIVE CONFIRM CHECK-IN UPCOMING" at bounding box center [404, 226] width 77 height 9
select select "check-in"
click at [366, 222] on select "Select TENTATIVE CONFIRM CHECK-IN UPCOMING" at bounding box center [404, 226] width 77 height 9
click at [426, 245] on label at bounding box center [425, 245] width 4 height 4
click at [426, 245] on input "checkbox" at bounding box center [425, 246] width 4 height 4
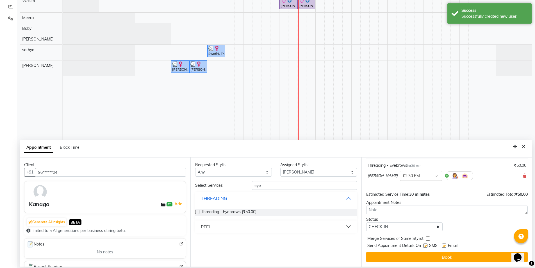
checkbox input "false"
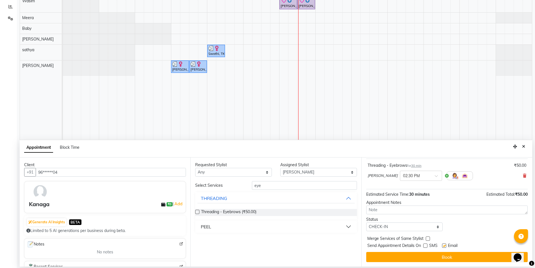
drag, startPoint x: 444, startPoint y: 245, endPoint x: 443, endPoint y: 251, distance: 5.9
click at [444, 245] on label at bounding box center [444, 245] width 4 height 4
click at [444, 245] on input "checkbox" at bounding box center [444, 246] width 4 height 4
checkbox input "false"
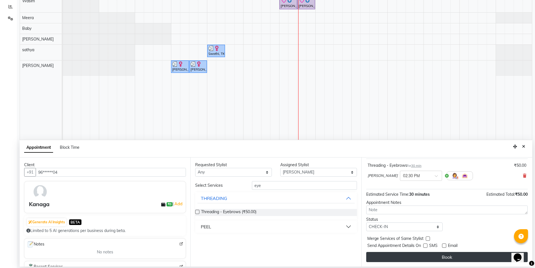
click at [442, 254] on button "Book" at bounding box center [447, 257] width 162 height 10
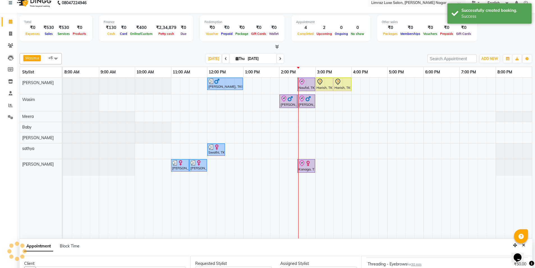
scroll to position [0, 0]
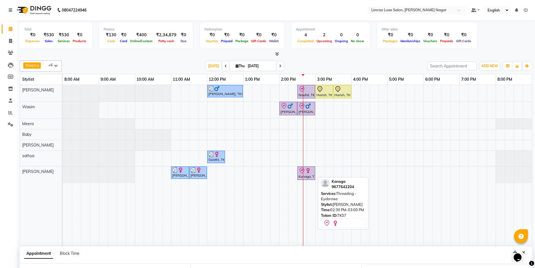
click at [309, 170] on img at bounding box center [308, 171] width 6 height 6
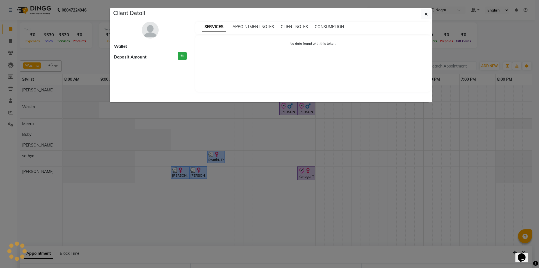
select select "8"
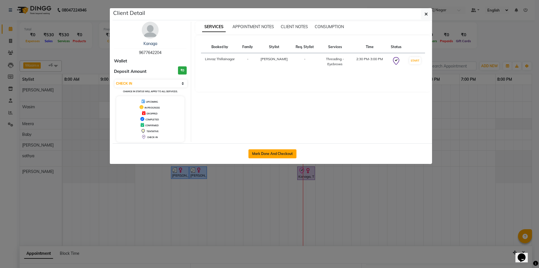
click at [268, 151] on button "Mark Done And Checkout" at bounding box center [273, 153] width 48 height 9
select select "service"
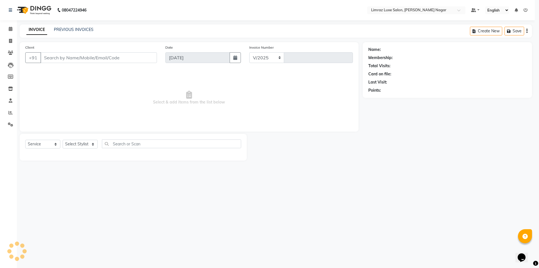
select select "7280"
type input "0427"
type input "96******04"
select select "89894"
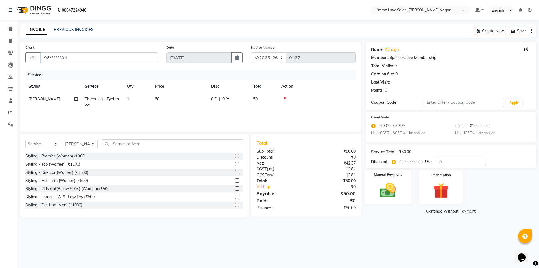
click at [385, 192] on img at bounding box center [388, 190] width 26 height 19
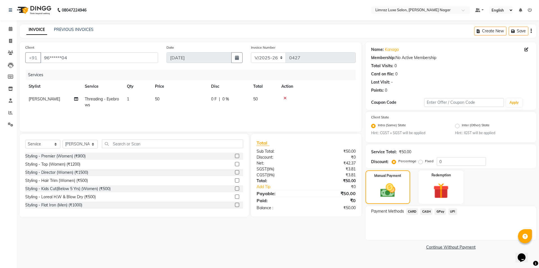
click at [439, 212] on span "GPay" at bounding box center [441, 211] width 12 height 6
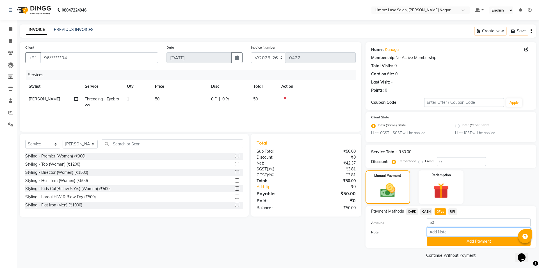
click at [442, 231] on input "Note:" at bounding box center [479, 231] width 104 height 9
click at [446, 242] on button "Add Payment" at bounding box center [479, 241] width 104 height 9
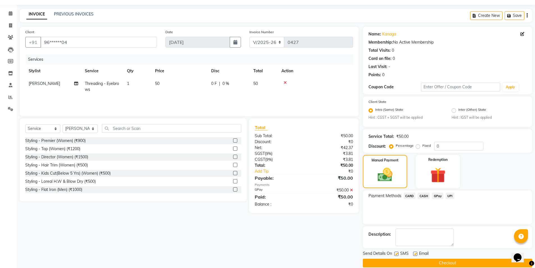
scroll to position [23, 0]
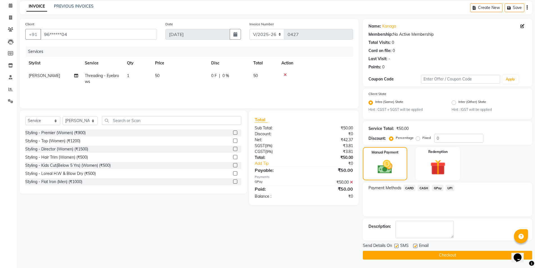
click at [395, 246] on label at bounding box center [396, 246] width 4 height 4
click at [395, 246] on input "checkbox" at bounding box center [396, 246] width 4 height 4
click at [414, 244] on label at bounding box center [415, 246] width 4 height 4
click at [414, 244] on input "checkbox" at bounding box center [415, 246] width 4 height 4
click at [415, 255] on button "Checkout" at bounding box center [447, 255] width 169 height 9
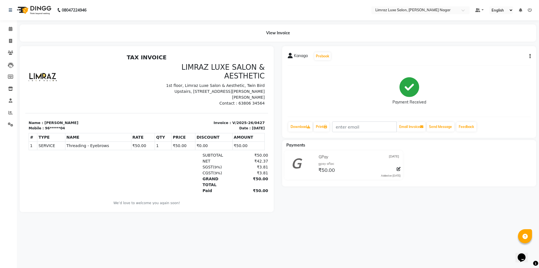
click at [42, 11] on img at bounding box center [33, 10] width 38 height 16
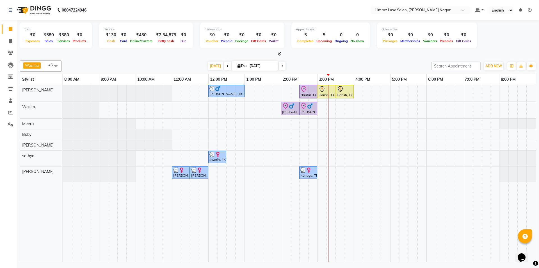
drag, startPoint x: 177, startPoint y: 263, endPoint x: 390, endPoint y: 52, distance: 299.5
click at [390, 52] on div at bounding box center [278, 54] width 517 height 6
click at [306, 93] on div "Naufal, TK06, 02:30 PM-03:00 PM, Styling - [PERSON_NAME] Trim" at bounding box center [308, 92] width 17 height 12
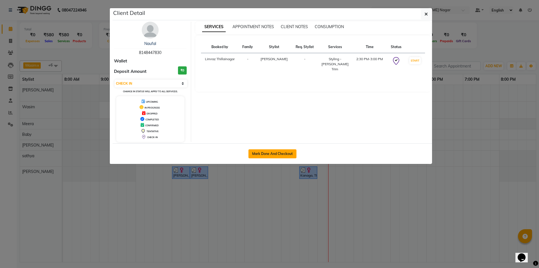
click at [258, 154] on button "Mark Done And Checkout" at bounding box center [273, 153] width 48 height 9
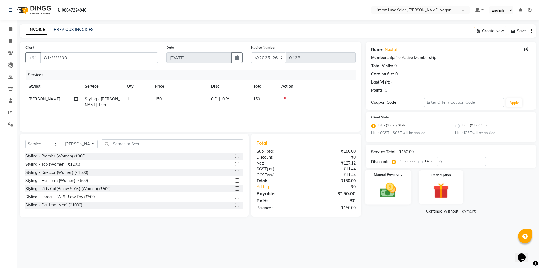
click at [386, 191] on img at bounding box center [388, 190] width 26 height 19
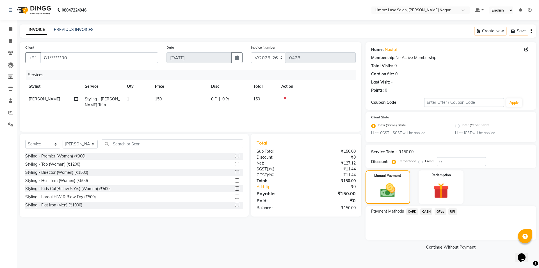
click at [426, 212] on span "CASH" at bounding box center [427, 211] width 12 height 6
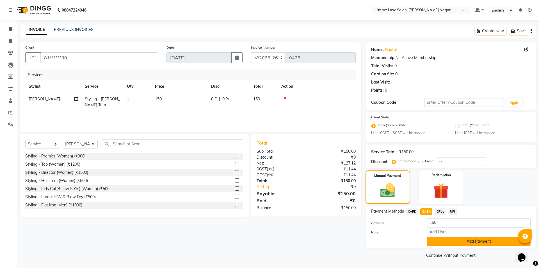
click at [458, 240] on button "Add Payment" at bounding box center [479, 241] width 104 height 9
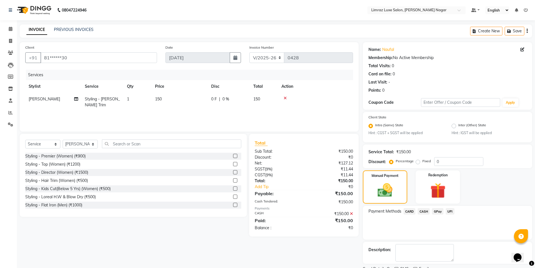
scroll to position [23, 0]
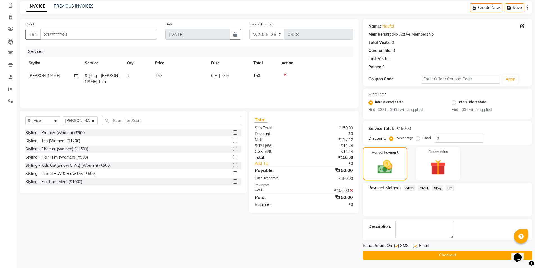
click at [396, 246] on label at bounding box center [396, 246] width 4 height 4
click at [396, 246] on input "checkbox" at bounding box center [396, 246] width 4 height 4
drag, startPoint x: 416, startPoint y: 245, endPoint x: 412, endPoint y: 254, distance: 9.6
click at [412, 252] on div "Send Details On SMS Email Checkout" at bounding box center [447, 250] width 169 height 17
click at [414, 247] on label at bounding box center [415, 246] width 4 height 4
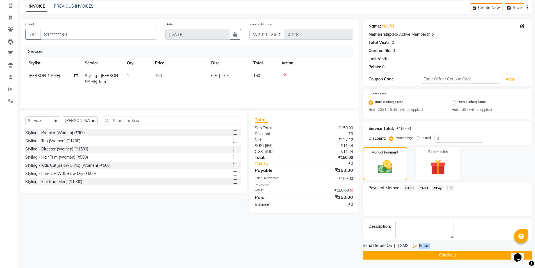
click at [414, 247] on input "checkbox" at bounding box center [415, 246] width 4 height 4
click at [413, 253] on button "Checkout" at bounding box center [447, 255] width 169 height 9
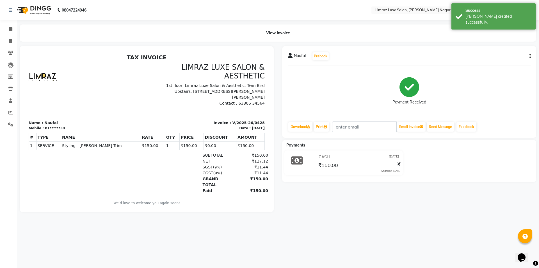
click at [42, 14] on img at bounding box center [33, 10] width 38 height 16
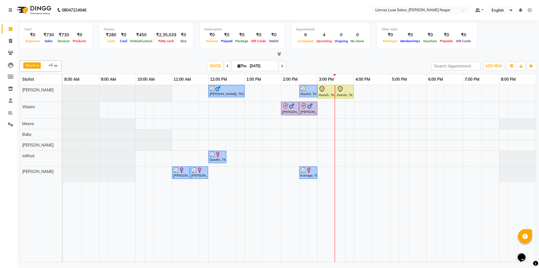
click at [285, 112] on div "[PERSON_NAME], TK05, 02:00 PM-02:30 PM, Styling - Top (Men)" at bounding box center [290, 109] width 17 height 12
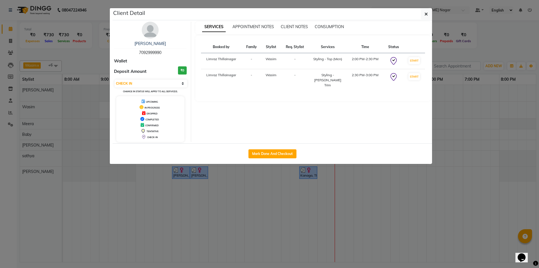
click at [288, 154] on button "Mark Done And Checkout" at bounding box center [273, 153] width 48 height 9
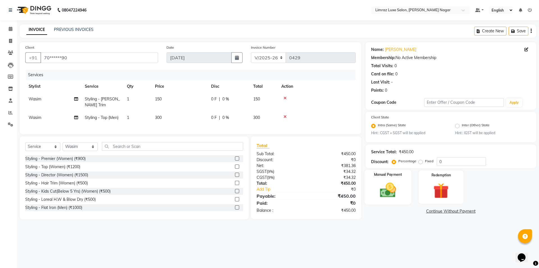
click at [381, 190] on img at bounding box center [388, 190] width 26 height 19
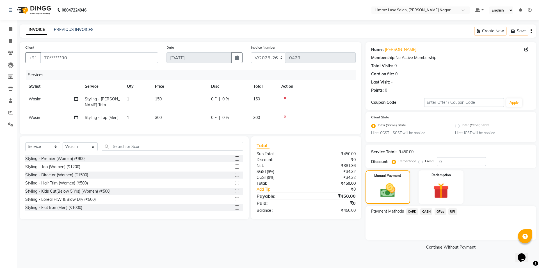
click at [428, 212] on span "CASH" at bounding box center [427, 211] width 12 height 6
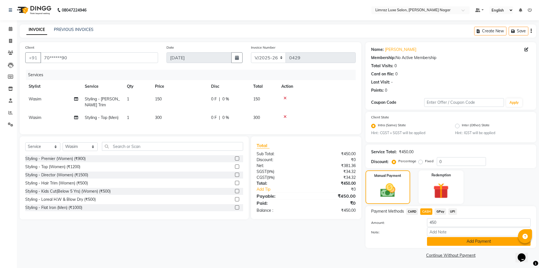
click at [440, 242] on button "Add Payment" at bounding box center [479, 241] width 104 height 9
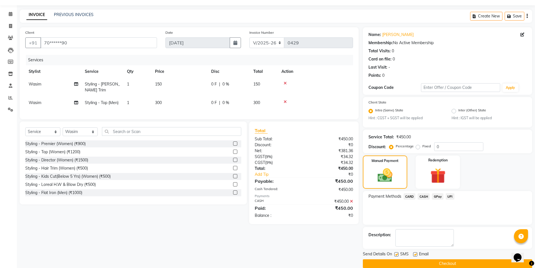
scroll to position [23, 0]
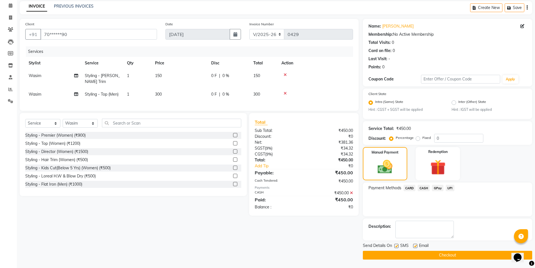
click at [413, 246] on div "SMS" at bounding box center [403, 245] width 19 height 7
drag, startPoint x: 416, startPoint y: 245, endPoint x: 405, endPoint y: 246, distance: 11.0
click at [416, 245] on label at bounding box center [415, 246] width 4 height 4
click at [416, 245] on input "checkbox" at bounding box center [415, 246] width 4 height 4
click at [397, 246] on label at bounding box center [396, 246] width 4 height 4
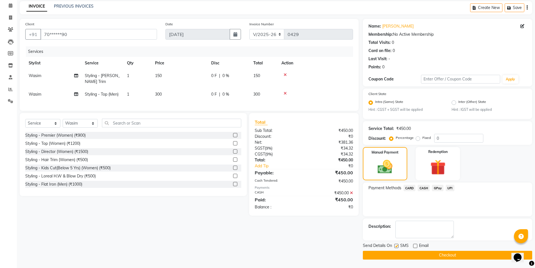
click at [397, 246] on input "checkbox" at bounding box center [396, 246] width 4 height 4
click at [402, 252] on button "Checkout" at bounding box center [447, 255] width 169 height 9
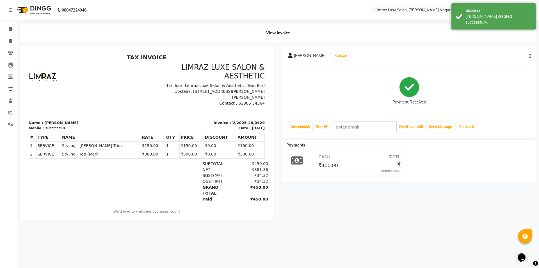
click at [33, 7] on img at bounding box center [33, 10] width 38 height 16
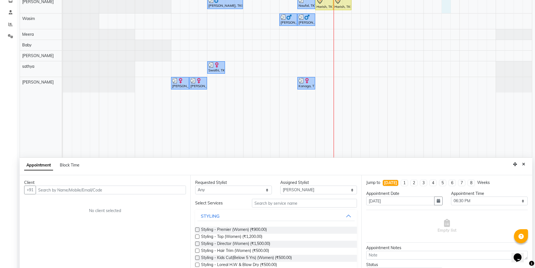
scroll to position [106, 0]
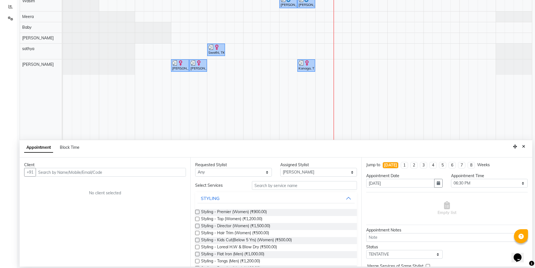
click at [101, 170] on input "text" at bounding box center [111, 172] width 150 height 9
click at [171, 172] on span "Add Client" at bounding box center [174, 171] width 19 height 5
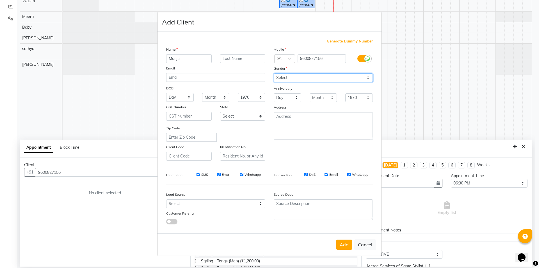
click at [301, 79] on select "Select [DEMOGRAPHIC_DATA] [DEMOGRAPHIC_DATA] Other Prefer Not To Say" at bounding box center [323, 77] width 99 height 9
click at [274, 73] on select "Select [DEMOGRAPHIC_DATA] [DEMOGRAPHIC_DATA] Other Prefer Not To Say" at bounding box center [323, 77] width 99 height 9
click at [198, 174] on input "SMS" at bounding box center [199, 174] width 4 height 4
click at [220, 174] on input "Email" at bounding box center [219, 174] width 4 height 4
click at [241, 174] on input "Whatsapp" at bounding box center [242, 174] width 4 height 4
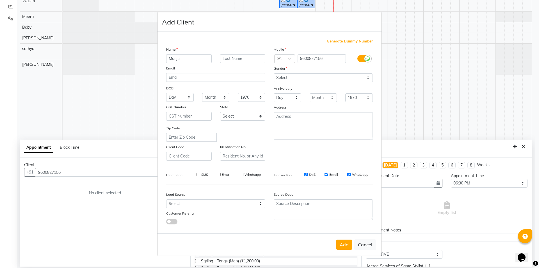
click at [305, 174] on input "SMS" at bounding box center [306, 174] width 4 height 4
click at [328, 174] on input "Email" at bounding box center [327, 174] width 4 height 4
drag, startPoint x: 349, startPoint y: 175, endPoint x: 350, endPoint y: 180, distance: 5.1
click at [349, 175] on input "Whatsapp" at bounding box center [349, 174] width 4 height 4
click at [347, 245] on button "Add" at bounding box center [345, 244] width 16 height 10
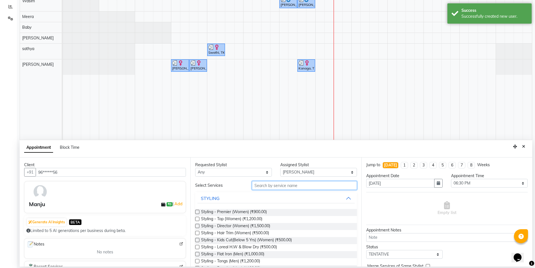
click at [280, 185] on input "text" at bounding box center [304, 185] width 105 height 9
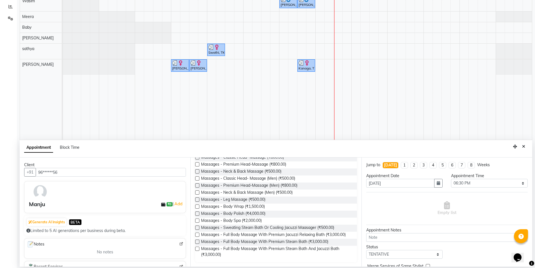
scroll to position [0, 0]
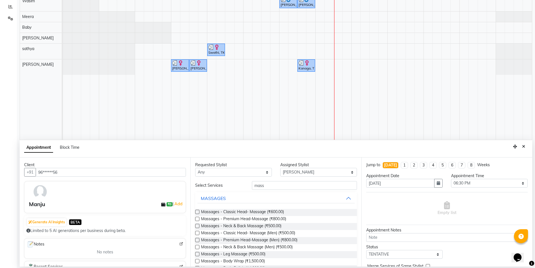
click at [198, 212] on label at bounding box center [197, 212] width 4 height 4
click at [198, 212] on input "checkbox" at bounding box center [197, 212] width 4 height 4
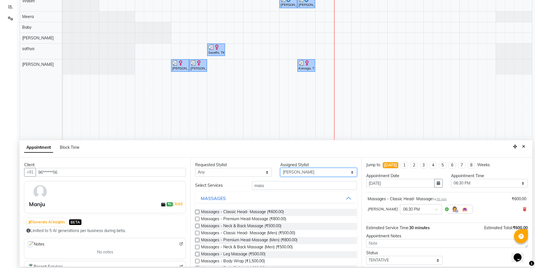
click at [302, 173] on select "Select [PERSON_NAME] [PERSON_NAME] Baby [PERSON_NAME] [PERSON_NAME] [PERSON_NAM…" at bounding box center [318, 172] width 77 height 9
click at [280, 168] on select "Select [PERSON_NAME] [PERSON_NAME] Baby [PERSON_NAME] [PERSON_NAME] [PERSON_NAM…" at bounding box center [318, 172] width 77 height 9
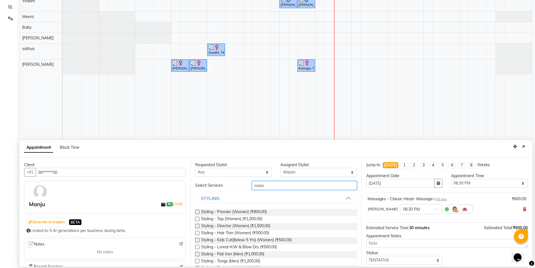
click at [269, 186] on input "mass" at bounding box center [304, 185] width 105 height 9
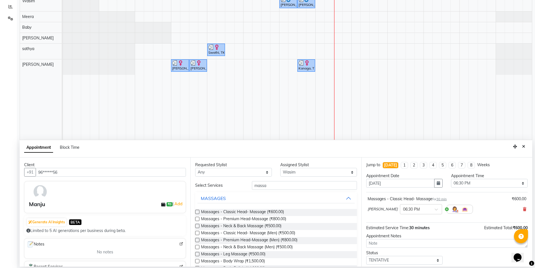
click at [198, 210] on label at bounding box center [197, 212] width 4 height 4
click at [198, 210] on input "checkbox" at bounding box center [197, 212] width 4 height 4
click at [417, 235] on span at bounding box center [419, 236] width 7 height 6
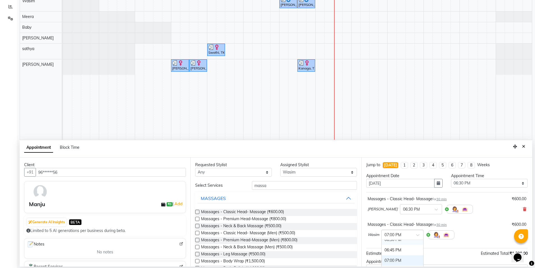
scroll to position [391, 0]
click at [395, 251] on div "06:30 PM" at bounding box center [403, 251] width 42 height 10
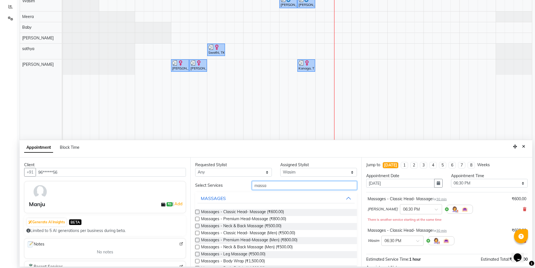
drag, startPoint x: 271, startPoint y: 186, endPoint x: 240, endPoint y: 183, distance: 31.6
click at [240, 183] on div "Select Services massa" at bounding box center [276, 185] width 170 height 9
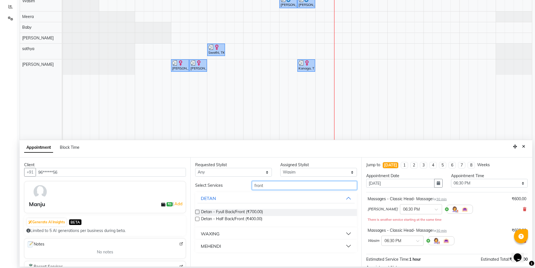
drag, startPoint x: 269, startPoint y: 186, endPoint x: 244, endPoint y: 183, distance: 25.1
click at [244, 183] on div "Select Services front" at bounding box center [276, 185] width 170 height 9
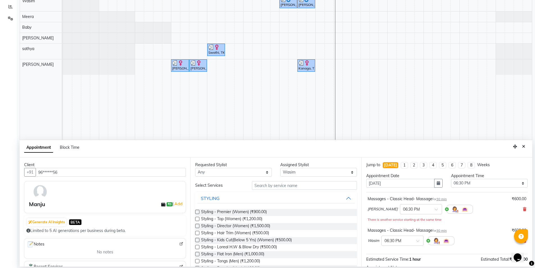
click at [198, 233] on label at bounding box center [197, 233] width 4 height 4
click at [198, 233] on input "checkbox" at bounding box center [197, 233] width 4 height 4
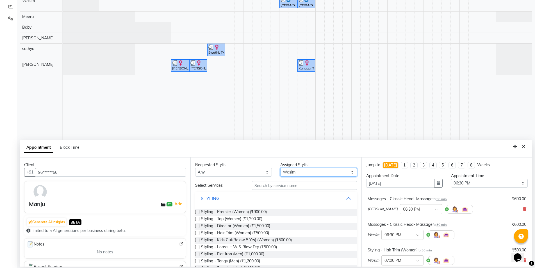
click at [298, 172] on select "Select [PERSON_NAME] [PERSON_NAME] Baby [PERSON_NAME] [PERSON_NAME] [PERSON_NAM…" at bounding box center [318, 172] width 77 height 9
click at [280, 168] on select "Select [PERSON_NAME] [PERSON_NAME] Baby [PERSON_NAME] [PERSON_NAME] [PERSON_NAM…" at bounding box center [318, 172] width 77 height 9
click at [260, 188] on input "text" at bounding box center [304, 185] width 105 height 9
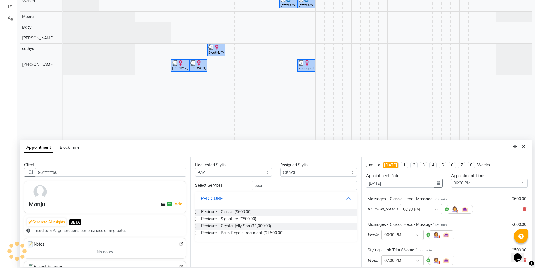
click at [197, 212] on label at bounding box center [197, 212] width 4 height 4
click at [197, 212] on input "checkbox" at bounding box center [197, 212] width 4 height 4
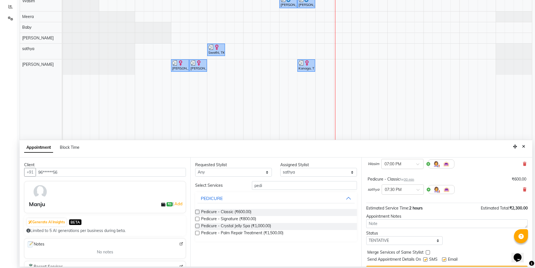
scroll to position [110, 0]
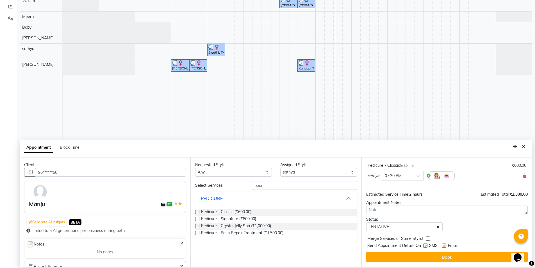
click at [418, 176] on span at bounding box center [420, 177] width 7 height 6
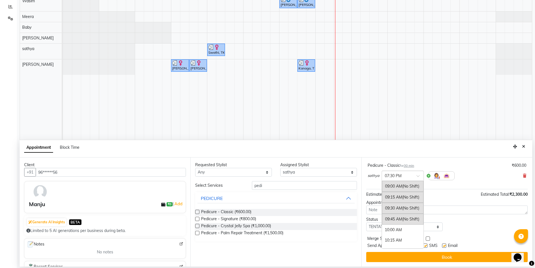
scroll to position [404, 0]
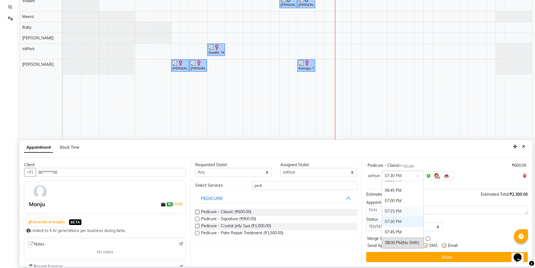
click at [393, 211] on div "07:15 PM" at bounding box center [403, 211] width 42 height 10
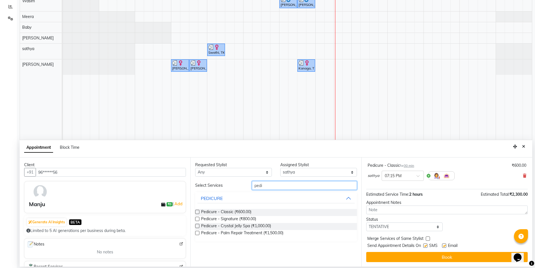
drag, startPoint x: 269, startPoint y: 187, endPoint x: 206, endPoint y: 199, distance: 63.9
click at [206, 199] on div "Select Services pedi PEDICURE Pedicure - Classic (₹600.00) Pedicure - Signature…" at bounding box center [276, 211] width 162 height 60
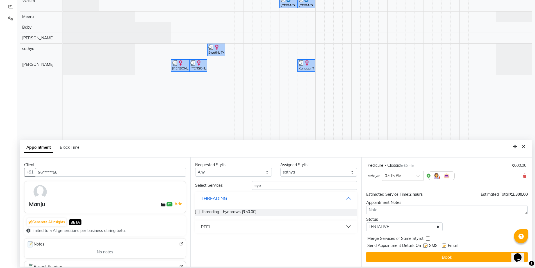
click at [197, 212] on label at bounding box center [197, 212] width 4 height 4
click at [197, 212] on input "checkbox" at bounding box center [197, 212] width 4 height 4
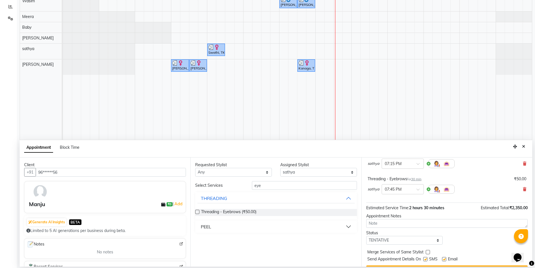
scroll to position [136, 0]
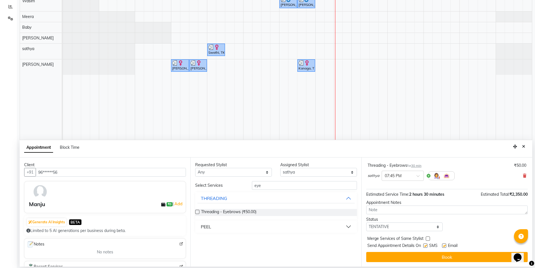
click at [426, 244] on label at bounding box center [425, 245] width 4 height 4
click at [426, 244] on input "checkbox" at bounding box center [425, 246] width 4 height 4
click at [444, 246] on label at bounding box center [444, 245] width 4 height 4
click at [444, 246] on input "checkbox" at bounding box center [444, 246] width 4 height 4
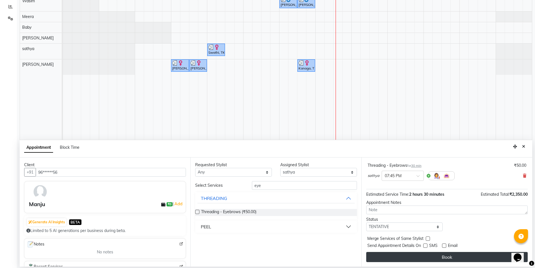
click at [441, 257] on button "Book" at bounding box center [447, 257] width 162 height 10
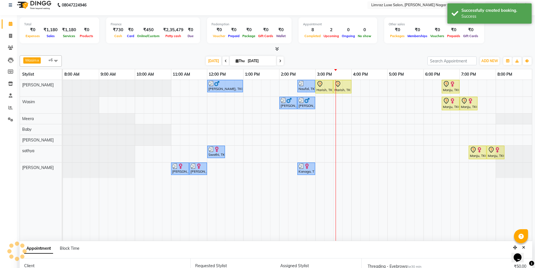
scroll to position [0, 0]
